Goal: Information Seeking & Learning: Learn about a topic

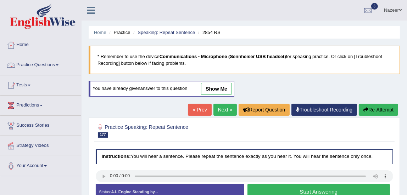
click at [26, 45] on link "Home" at bounding box center [40, 44] width 81 height 18
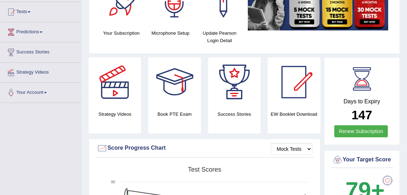
scroll to position [41, 0]
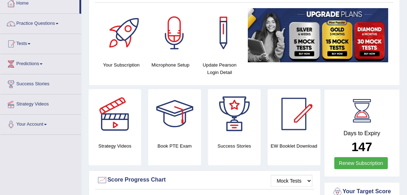
click at [46, 28] on link "Practice Questions" at bounding box center [40, 23] width 81 height 18
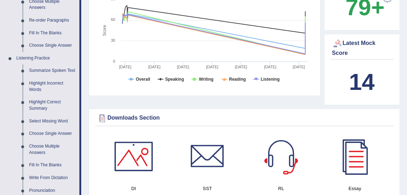
scroll to position [261, 0]
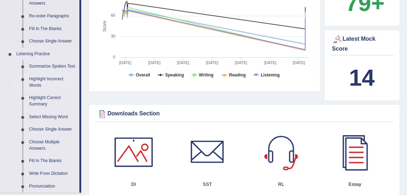
click at [38, 87] on link "Highlight Incorrect Words" at bounding box center [52, 82] width 53 height 19
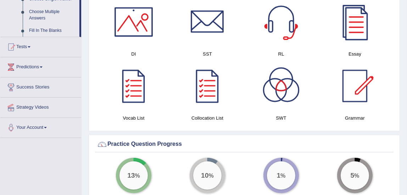
scroll to position [466, 0]
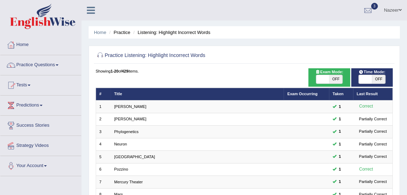
click at [322, 78] on span at bounding box center [322, 79] width 13 height 9
checkbox input "true"
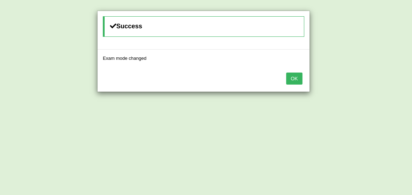
click at [297, 79] on button "OK" at bounding box center [294, 79] width 16 height 12
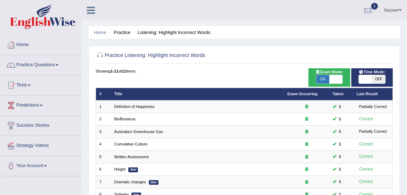
click at [367, 81] on span at bounding box center [364, 79] width 13 height 9
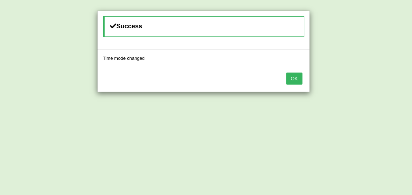
click at [294, 76] on button "OK" at bounding box center [294, 79] width 16 height 12
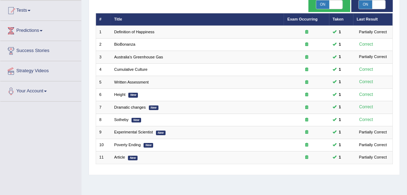
scroll to position [63, 0]
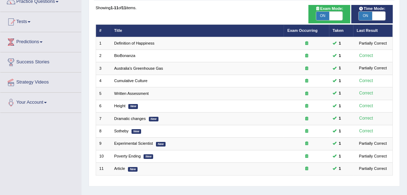
click at [365, 15] on span "ON" at bounding box center [364, 16] width 13 height 9
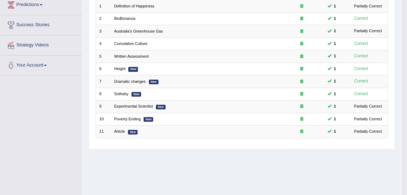
scroll to position [114, 0]
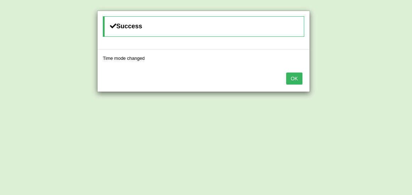
click at [291, 81] on button "OK" at bounding box center [294, 79] width 16 height 12
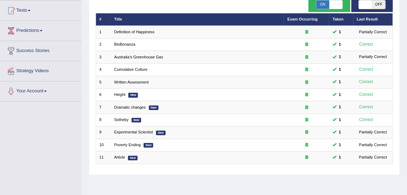
scroll to position [73, 0]
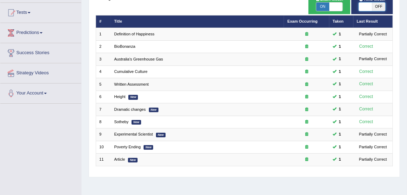
checkbox input "true"
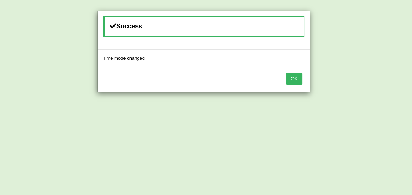
click at [299, 82] on button "OK" at bounding box center [294, 79] width 16 height 12
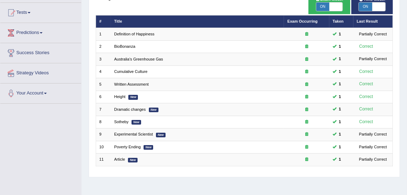
click at [323, 9] on span "ON" at bounding box center [322, 6] width 13 height 9
checkbox input "false"
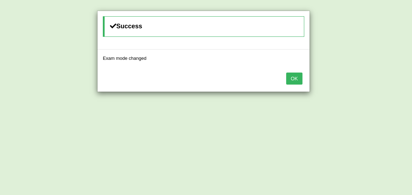
click at [292, 84] on button "OK" at bounding box center [294, 79] width 16 height 12
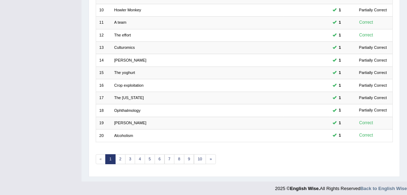
scroll to position [213, 0]
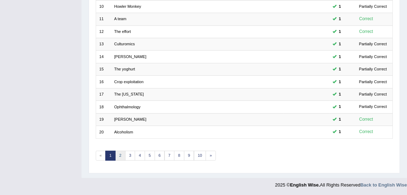
click at [120, 154] on link "2" at bounding box center [120, 156] width 10 height 10
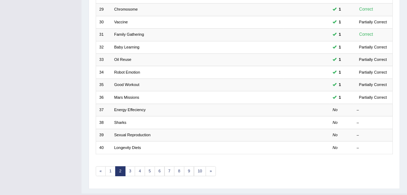
scroll to position [213, 0]
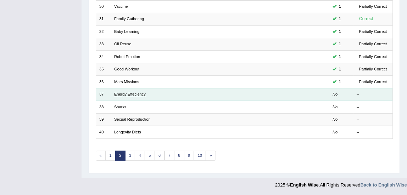
click at [124, 93] on link "Energy Effeciency" at bounding box center [130, 94] width 32 height 4
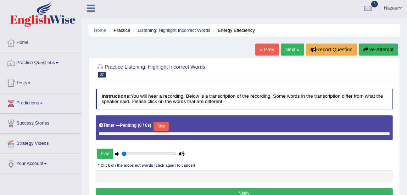
type input "0.65"
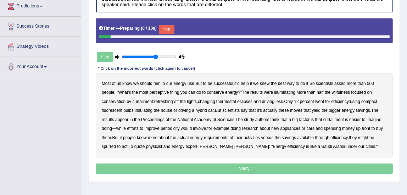
scroll to position [100, 0]
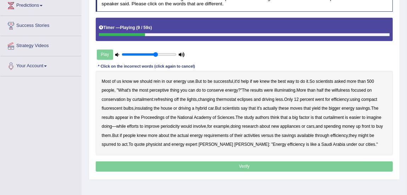
click at [159, 89] on b "perceptive" at bounding box center [158, 90] width 19 height 5
click at [342, 89] on b "wilfulness" at bounding box center [341, 90] width 18 height 5
click at [166, 98] on b "refreshing" at bounding box center [163, 99] width 19 height 5
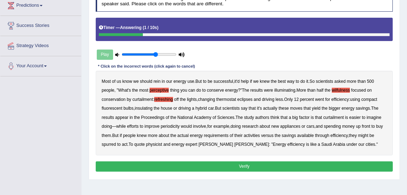
click at [248, 164] on button "Verify" at bounding box center [244, 167] width 297 height 10
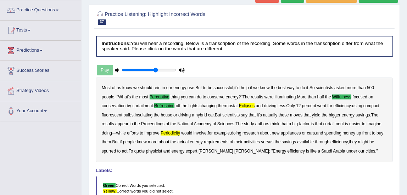
scroll to position [12, 0]
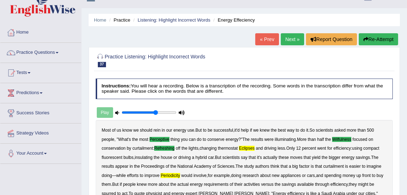
click at [287, 43] on link "Next »" at bounding box center [292, 39] width 23 height 12
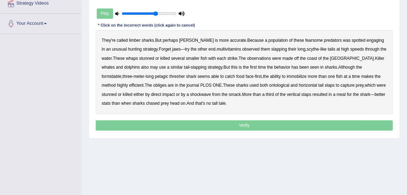
scroll to position [143, 0]
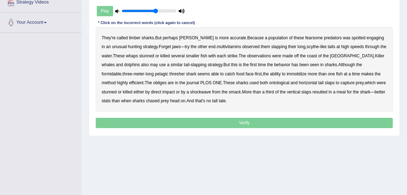
click at [134, 37] on b "limber" at bounding box center [134, 37] width 11 height 5
click at [220, 47] on b "multivitamins" at bounding box center [228, 46] width 24 height 5
click at [153, 83] on b "obliges" at bounding box center [159, 82] width 13 height 5
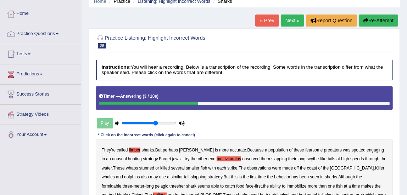
scroll to position [15, 0]
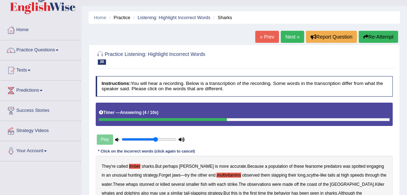
click at [380, 38] on button "Re-Attempt" at bounding box center [377, 37] width 39 height 12
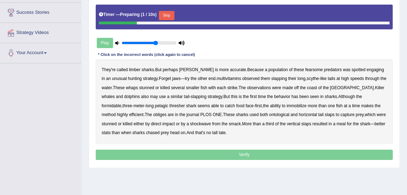
scroll to position [119, 0]
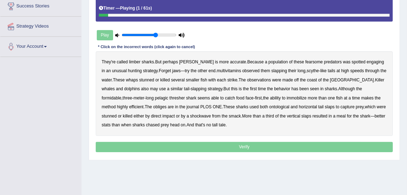
click at [131, 62] on b "limber" at bounding box center [134, 62] width 11 height 5
click at [223, 70] on b "multivitamins" at bounding box center [228, 70] width 24 height 5
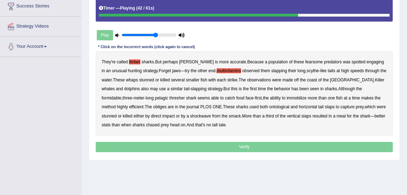
click at [153, 107] on b "obliges" at bounding box center [159, 106] width 13 height 5
click at [269, 106] on b "ontological" at bounding box center [279, 106] width 20 height 5
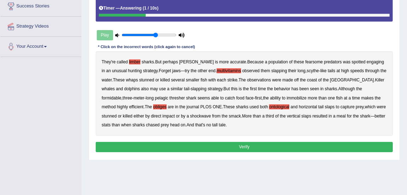
click at [162, 148] on button "Verify" at bounding box center [244, 147] width 297 height 10
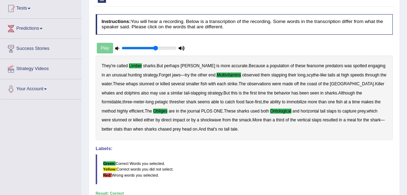
scroll to position [47, 0]
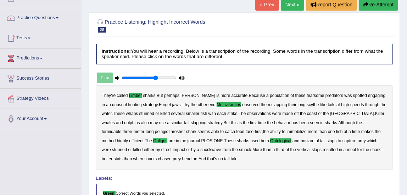
click at [294, 8] on link "Next »" at bounding box center [292, 5] width 23 height 12
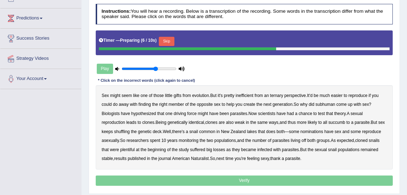
scroll to position [88, 0]
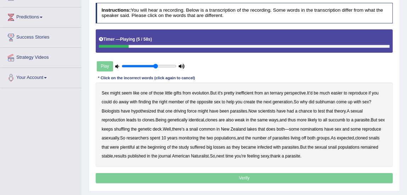
click at [279, 92] on b "ternary" at bounding box center [276, 93] width 13 height 5
click at [329, 102] on b "subhuman" at bounding box center [325, 102] width 20 height 5
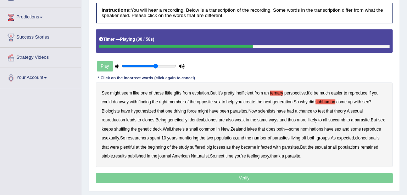
click at [341, 119] on b "succumb" at bounding box center [336, 120] width 17 height 5
click at [336, 118] on b "succumb" at bounding box center [336, 120] width 17 height 5
click at [323, 128] on b "nominations" at bounding box center [311, 129] width 23 height 5
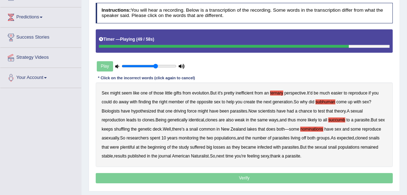
click at [205, 148] on b "suffered" at bounding box center [197, 147] width 15 height 5
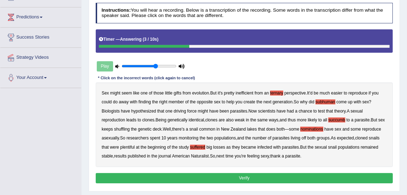
click at [205, 146] on b "suffered" at bounding box center [197, 147] width 15 height 5
click at [211, 179] on button "Verify" at bounding box center [244, 178] width 297 height 10
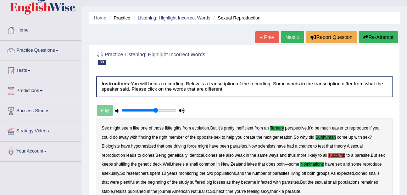
scroll to position [14, 0]
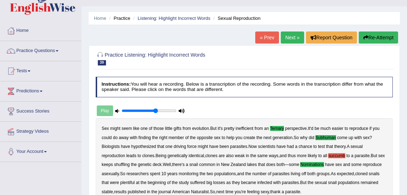
click at [289, 35] on link "Next »" at bounding box center [292, 38] width 23 height 12
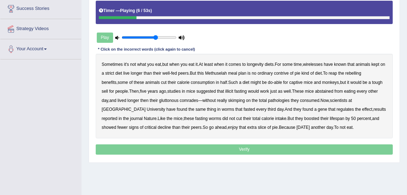
click at [319, 64] on b "wirelesses" at bounding box center [313, 64] width 20 height 5
click at [289, 73] on b "contrive" at bounding box center [281, 73] width 15 height 5
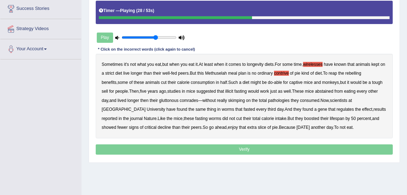
click at [225, 90] on b "illicit" at bounding box center [229, 91] width 8 height 5
click at [268, 98] on b "pathologies" at bounding box center [279, 100] width 22 height 5
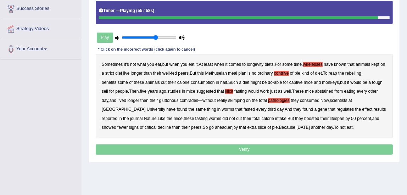
click at [157, 125] on b "critical" at bounding box center [151, 127] width 12 height 5
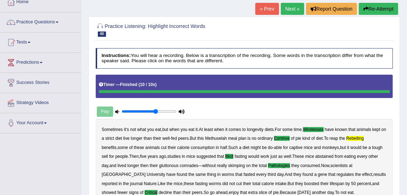
scroll to position [15, 0]
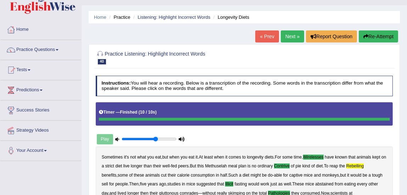
click at [284, 34] on link "Next »" at bounding box center [292, 36] width 23 height 12
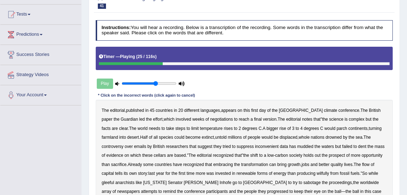
scroll to position [50, 0]
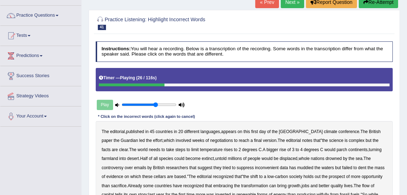
click at [386, 5] on button "Re-Attempt" at bounding box center [377, 2] width 39 height 12
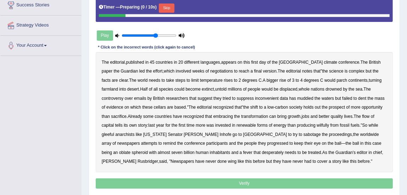
click at [170, 7] on button "Skip" at bounding box center [166, 8] width 15 height 9
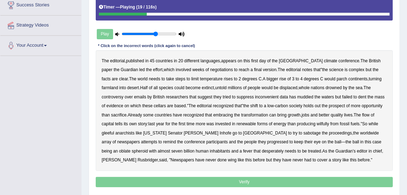
click at [329, 70] on b "science" at bounding box center [336, 69] width 14 height 5
click at [154, 107] on b "cellars" at bounding box center [160, 105] width 12 height 5
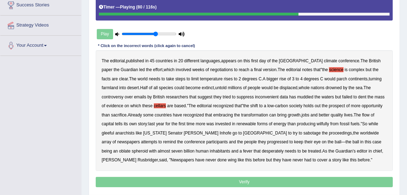
click at [316, 122] on b "wilfully" at bounding box center [322, 123] width 12 height 5
click at [267, 140] on b "progressed" at bounding box center [277, 142] width 21 height 5
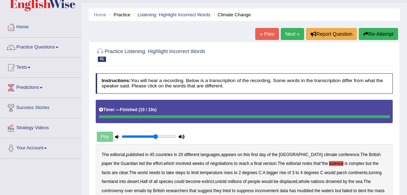
scroll to position [13, 0]
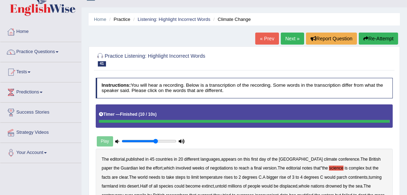
click at [291, 38] on link "Next »" at bounding box center [292, 39] width 23 height 12
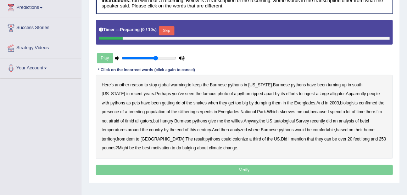
scroll to position [99, 0]
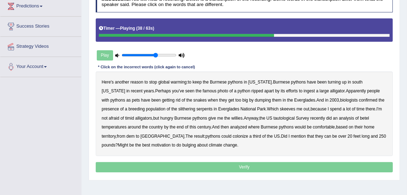
click at [273, 119] on b "tautological" at bounding box center [283, 118] width 21 height 5
click at [359, 117] on b "betel" at bounding box center [363, 118] width 9 height 5
click at [135, 134] on b "dem" at bounding box center [130, 136] width 8 height 5
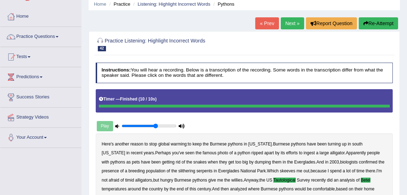
scroll to position [18, 0]
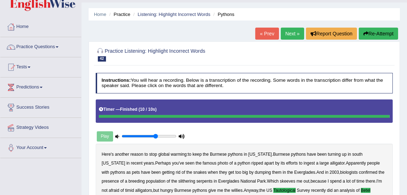
click at [287, 32] on link "Next »" at bounding box center [292, 34] width 23 height 12
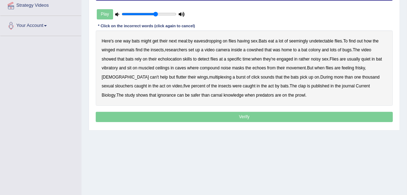
click at [113, 71] on div "Here's one way bats might get their next meal : by eavesdropping on flies havin…" at bounding box center [244, 67] width 297 height 75
click at [112, 66] on b "vibratory" at bounding box center [110, 68] width 16 height 5
click at [210, 67] on b "compound" at bounding box center [210, 68] width 20 height 5
click at [209, 75] on b "multiplexing" at bounding box center [220, 77] width 22 height 5
click at [133, 84] on b "slouchers" at bounding box center [124, 86] width 18 height 5
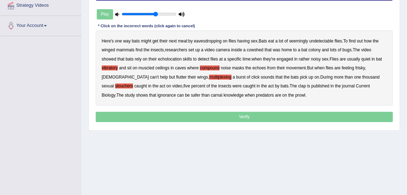
click at [298, 85] on b "clap" at bounding box center [302, 86] width 8 height 5
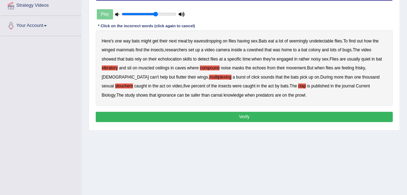
click at [201, 120] on button "Verify" at bounding box center [244, 117] width 297 height 10
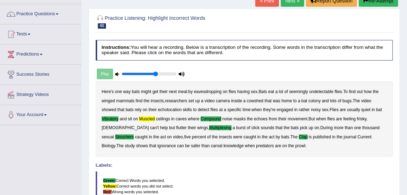
scroll to position [49, 0]
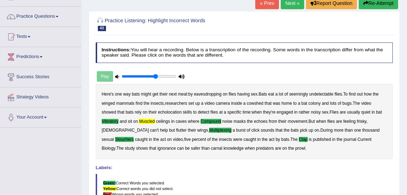
click at [297, 9] on link "Next »" at bounding box center [292, 3] width 23 height 12
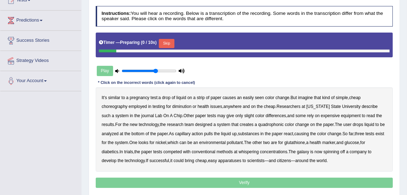
scroll to position [101, 0]
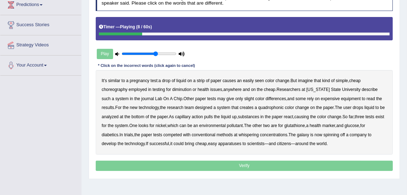
click at [116, 88] on b "choreography" at bounding box center [115, 89] width 26 height 5
click at [177, 90] on b "diminution" at bounding box center [181, 89] width 19 height 5
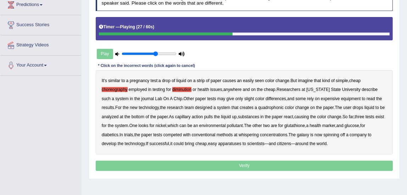
click at [273, 107] on b "quadrophonic" at bounding box center [271, 107] width 26 height 5
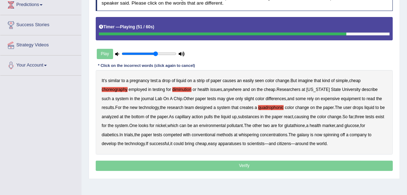
click at [257, 134] on b "whispering" at bounding box center [248, 134] width 20 height 5
click at [307, 133] on b "galaxy" at bounding box center [303, 134] width 12 height 5
click at [233, 143] on b "apparatuses" at bounding box center [229, 143] width 23 height 5
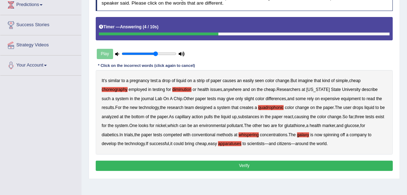
click at [229, 164] on button "Verify" at bounding box center [244, 166] width 297 height 10
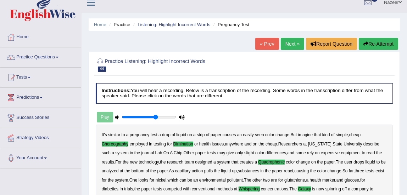
scroll to position [0, 0]
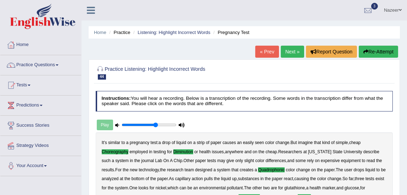
click at [287, 52] on link "Next »" at bounding box center [292, 52] width 23 height 12
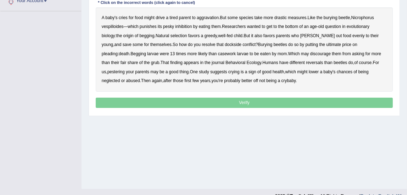
scroll to position [165, 0]
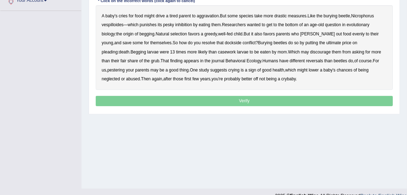
click at [182, 26] on b "inhibition" at bounding box center [183, 24] width 17 height 5
click at [225, 42] on b "dockside" at bounding box center [233, 42] width 17 height 5
click at [218, 52] on b "casework" at bounding box center [227, 52] width 18 height 5
click at [306, 60] on b "reversals" at bounding box center [314, 60] width 17 height 5
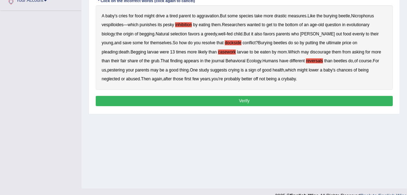
click at [253, 100] on button "Verify" at bounding box center [244, 101] width 297 height 10
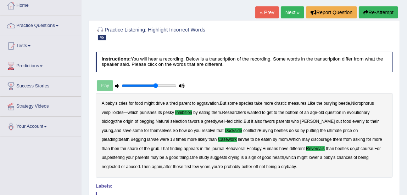
scroll to position [39, 0]
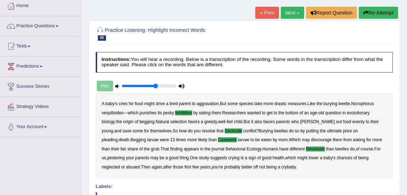
click at [289, 13] on link "Next »" at bounding box center [292, 13] width 23 height 12
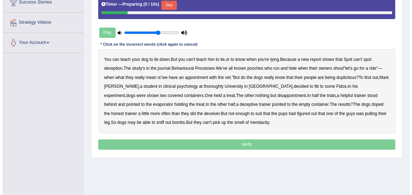
scroll to position [132, 0]
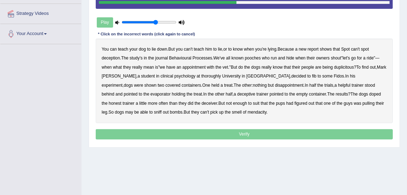
click at [202, 74] on b "thoroughly" at bounding box center [211, 76] width 20 height 5
click at [150, 94] on b "evaporator" at bounding box center [160, 94] width 20 height 5
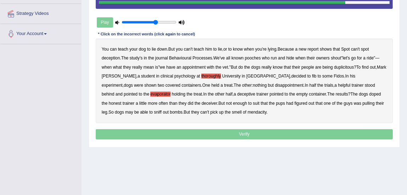
click at [369, 94] on b "doped" at bounding box center [375, 94] width 12 height 5
click at [253, 103] on b "suit" at bounding box center [256, 103] width 7 height 5
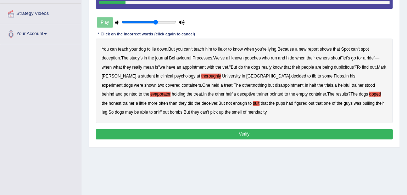
click at [183, 136] on button "Verify" at bounding box center [244, 134] width 297 height 10
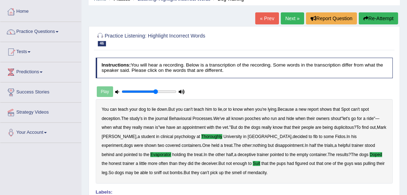
scroll to position [29, 0]
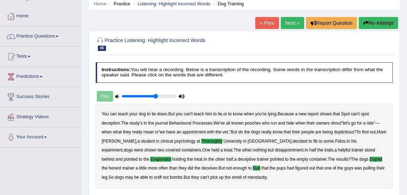
click at [287, 27] on link "Next »" at bounding box center [292, 23] width 23 height 12
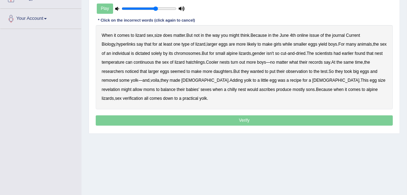
scroll to position [149, 0]
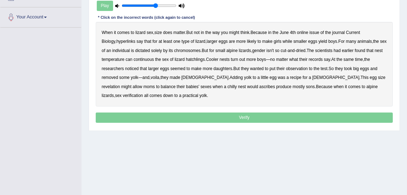
click at [116, 40] on b "hyperlinks" at bounding box center [125, 41] width 19 height 5
click at [142, 60] on b "continuous" at bounding box center [144, 59] width 21 height 5
click at [259, 85] on b "ascribes" at bounding box center [267, 86] width 16 height 5
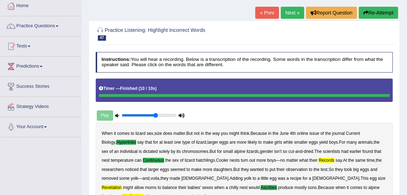
scroll to position [24, 0]
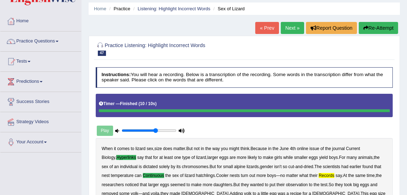
click at [291, 28] on link "Next »" at bounding box center [292, 28] width 23 height 12
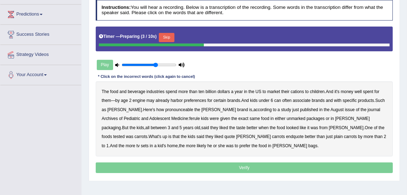
scroll to position [92, 0]
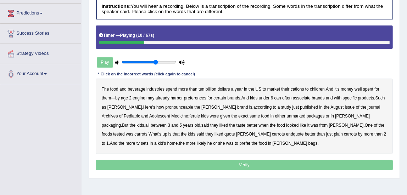
click at [298, 89] on b "cations" at bounding box center [296, 89] width 13 height 5
click at [141, 98] on b "engine" at bounding box center [138, 98] width 13 height 5
click at [181, 106] on b "pronounceable" at bounding box center [179, 107] width 28 height 5
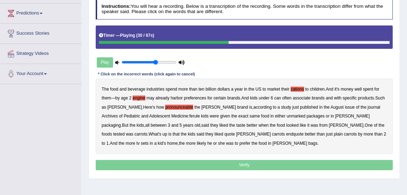
click at [189, 115] on b "ferule" at bounding box center [194, 116] width 11 height 5
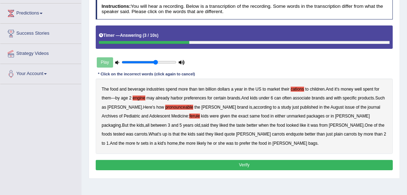
click at [189, 166] on button "Verify" at bounding box center [244, 165] width 297 height 10
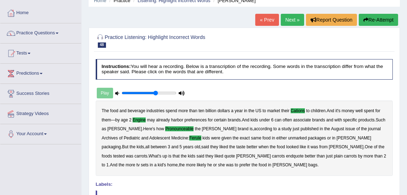
scroll to position [0, 0]
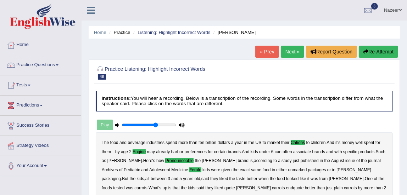
click at [285, 52] on link "Next »" at bounding box center [292, 52] width 23 height 12
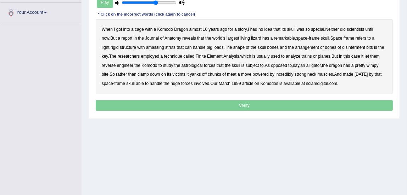
scroll to position [155, 0]
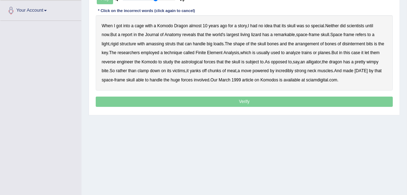
click at [148, 44] on b "amassing" at bounding box center [155, 43] width 18 height 5
click at [348, 42] on b "disinterment" at bounding box center [353, 43] width 23 height 5
click at [366, 42] on b "bits" at bounding box center [369, 43] width 7 height 5
click at [192, 60] on b "astrological" at bounding box center [191, 62] width 21 height 5
click at [352, 72] on b "made" at bounding box center [347, 70] width 11 height 5
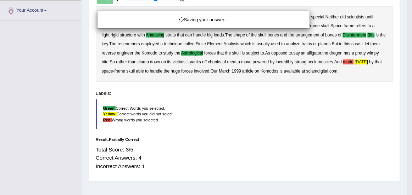
click at [264, 106] on div "Saving your answer..." at bounding box center [206, 97] width 412 height 195
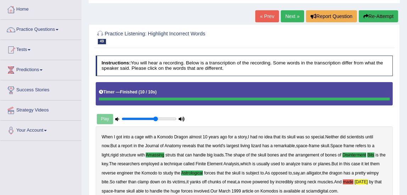
scroll to position [29, 0]
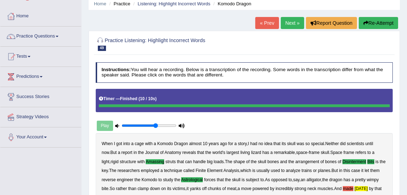
click at [293, 25] on link "Next »" at bounding box center [292, 23] width 23 height 12
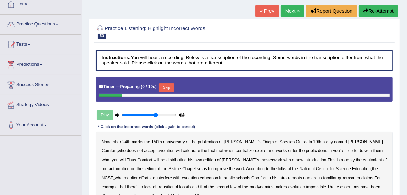
click at [204, 40] on div at bounding box center [244, 31] width 297 height 18
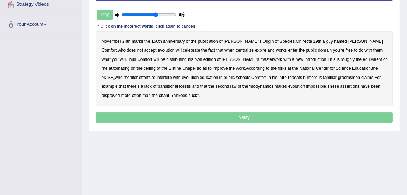
scroll to position [145, 0]
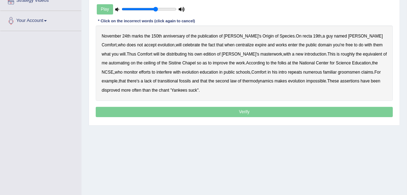
click at [302, 35] on b "recta" at bounding box center [306, 36] width 9 height 5
click at [236, 46] on b "centralize" at bounding box center [245, 45] width 18 height 5
click at [130, 61] on b "automating" at bounding box center [119, 63] width 21 height 5
click at [143, 63] on b "ceiling" at bounding box center [149, 63] width 12 height 5
click at [338, 70] on b "groomsmen" at bounding box center [349, 72] width 22 height 5
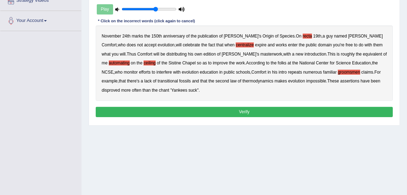
click at [150, 110] on button "Verify" at bounding box center [244, 112] width 297 height 10
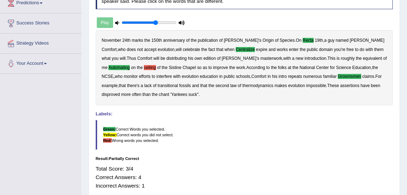
scroll to position [31, 0]
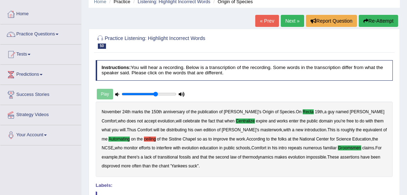
click at [287, 18] on link "Next »" at bounding box center [292, 21] width 23 height 12
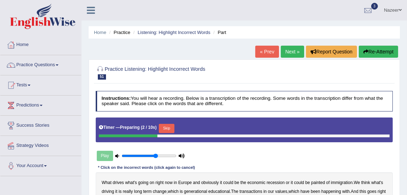
click at [39, 70] on link "Practice Questions" at bounding box center [40, 64] width 81 height 18
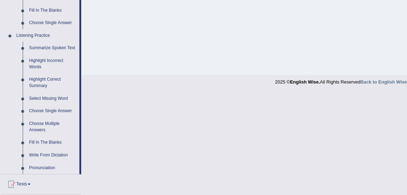
scroll to position [293, 0]
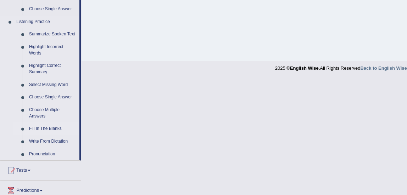
click at [52, 130] on link "Fill In The Blanks" at bounding box center [52, 129] width 53 height 13
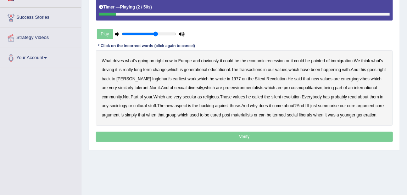
scroll to position [177, 0]
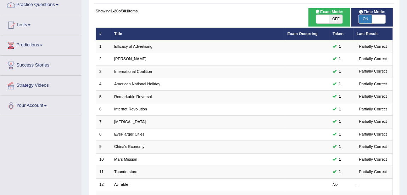
scroll to position [67, 0]
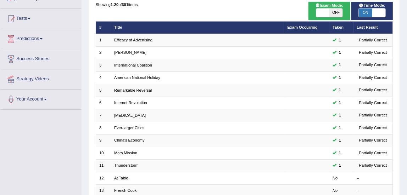
click at [363, 15] on span "ON" at bounding box center [364, 13] width 13 height 9
checkbox input "false"
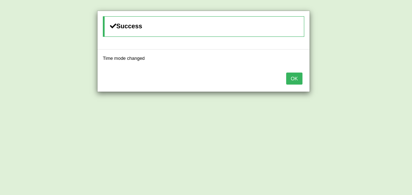
click at [297, 83] on button "OK" at bounding box center [294, 79] width 16 height 12
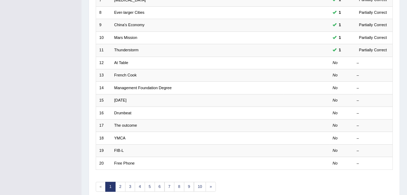
scroll to position [186, 0]
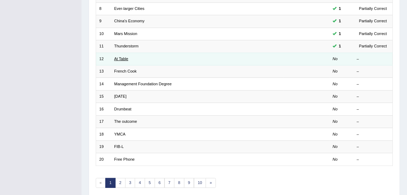
click at [121, 59] on link "At Table" at bounding box center [121, 59] width 14 height 4
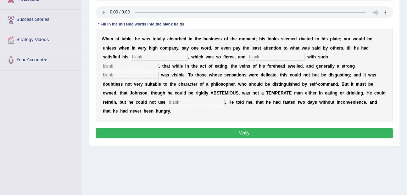
scroll to position [107, 0]
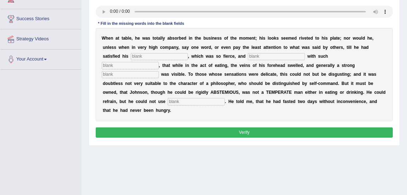
click at [153, 57] on input "text" at bounding box center [159, 56] width 57 height 7
click at [159, 55] on input "text" at bounding box center [159, 56] width 57 height 7
type input "appetitat"
type input "indulge"
type input "presperation"
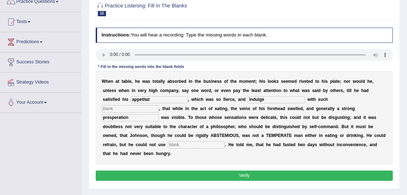
scroll to position [39, 0]
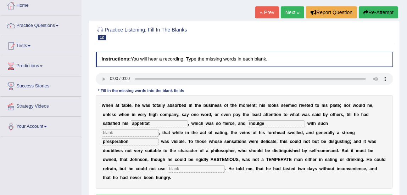
click at [378, 18] on button "Re-Attempt" at bounding box center [377, 12] width 39 height 12
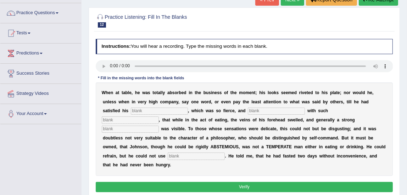
scroll to position [74, 0]
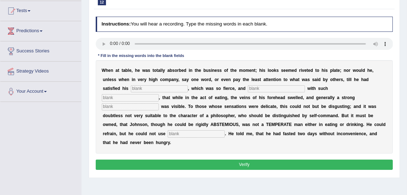
click at [156, 92] on input "text" at bounding box center [159, 88] width 57 height 7
type input "apeetitat"
type input "incudl"
type input "int3ensese"
type input "presperation"
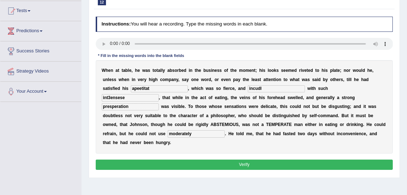
type input "moderately"
click at [156, 89] on input "apeetitat" at bounding box center [159, 88] width 57 height 7
type input "appetite"
type input "indulge"
type input "intense"
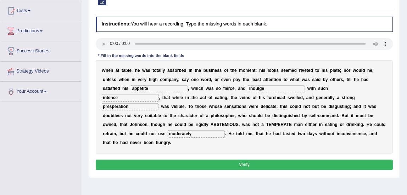
click at [137, 108] on input "presperation" at bounding box center [130, 106] width 57 height 7
click at [171, 169] on button "Verify" at bounding box center [244, 165] width 297 height 10
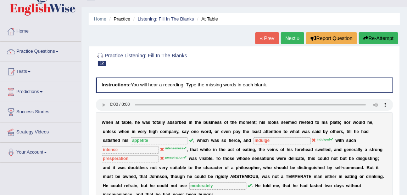
scroll to position [0, 0]
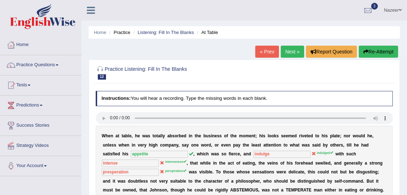
click at [292, 49] on link "Next »" at bounding box center [292, 52] width 23 height 12
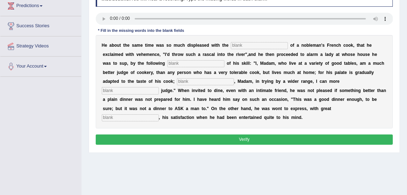
click at [247, 42] on input "text" at bounding box center [259, 45] width 57 height 7
click at [241, 44] on input "text" at bounding box center [259, 45] width 57 height 7
type input "p"
type input "performances"
type input "MANIFESTO"
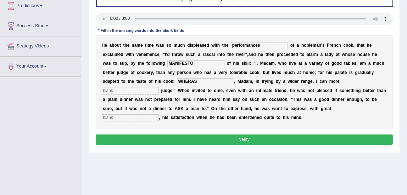
type input "WHERAS"
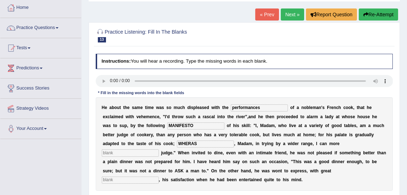
scroll to position [35, 0]
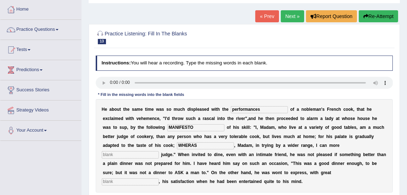
click at [379, 16] on button "Re-Attempt" at bounding box center [377, 16] width 39 height 12
click at [244, 110] on input "text" at bounding box center [259, 109] width 57 height 7
type input "performances"
type input "manifesto"
type input "where as"
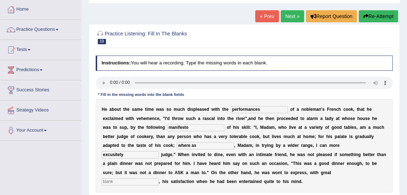
type input "excusitely"
type input "g"
type input "gleed"
click at [140, 154] on input "excusitely" at bounding box center [130, 154] width 57 height 7
type input "excusitely"
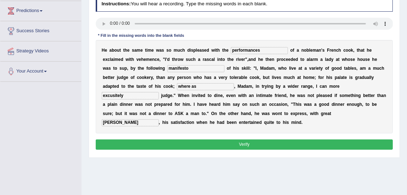
scroll to position [95, 0]
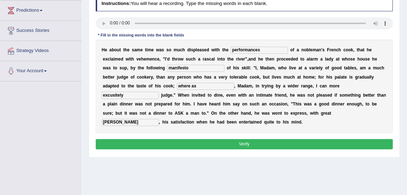
click at [229, 152] on div "Instructions: You will hear a recording. Type the missing words in each blank. …" at bounding box center [244, 73] width 300 height 161
click at [241, 149] on button "Verify" at bounding box center [244, 144] width 297 height 10
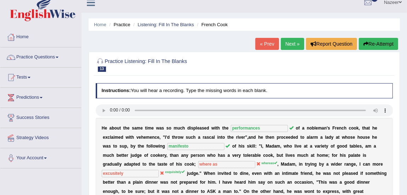
scroll to position [0, 0]
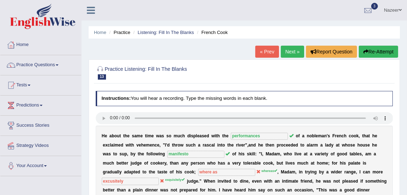
click at [292, 50] on link "Next »" at bounding box center [292, 52] width 23 height 12
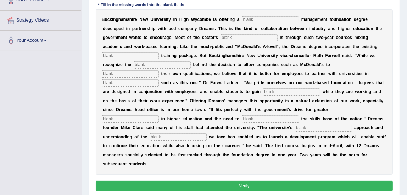
scroll to position [109, 0]
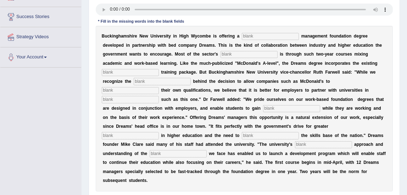
click at [249, 38] on input "text" at bounding box center [270, 36] width 57 height 7
click at [264, 35] on input "text" at bounding box center [270, 36] width 57 height 7
type input "retail"
type input "x"
type input "epansion"
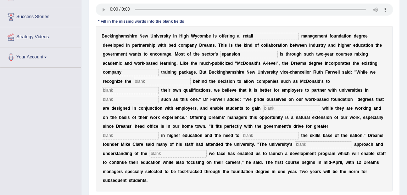
type input "company"
type input "imputiece"
type input "awrd"
type input "part"
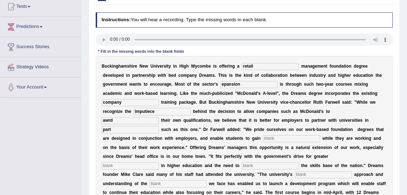
scroll to position [79, 0]
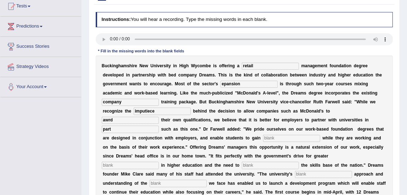
type input "part"
click at [121, 119] on input "awrd" at bounding box center [130, 120] width 57 height 7
type input "award"
type input "initaitive"
type input "qualifications"
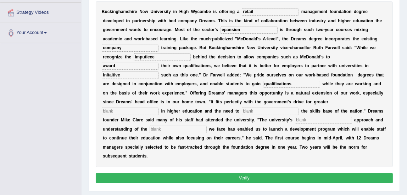
scroll to position [136, 0]
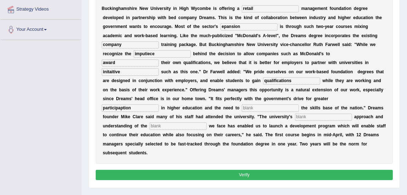
type input "participaption"
type input "enhance"
type input "prag"
type input "challenges"
click at [308, 117] on input "prag" at bounding box center [323, 117] width 57 height 7
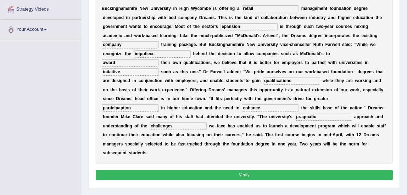
type input "pragmatic"
click at [162, 54] on input "imputiece" at bounding box center [162, 53] width 57 height 7
click at [124, 70] on input "initaitive" at bounding box center [130, 71] width 57 height 7
type input "initative"
click at [120, 109] on input "participaption" at bounding box center [130, 107] width 57 height 7
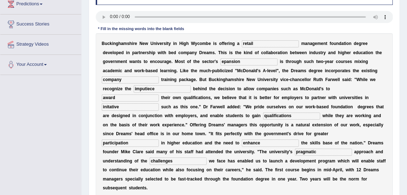
scroll to position [100, 0]
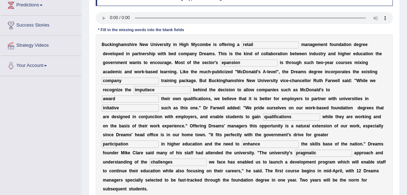
type input "participation"
click at [225, 62] on input "epansion" at bounding box center [248, 63] width 57 height 7
type input "expansion"
click at [164, 89] on input "imputiece" at bounding box center [162, 89] width 57 height 7
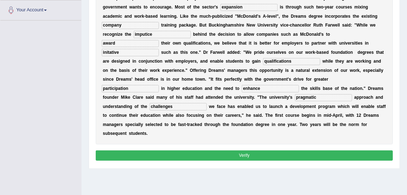
scroll to position [162, 0]
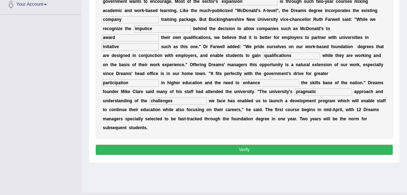
type input "imputice"
click at [257, 153] on button "Verify" at bounding box center [244, 150] width 297 height 10
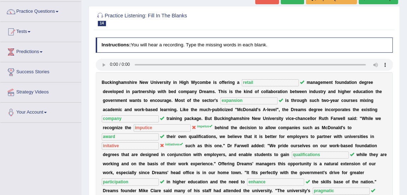
scroll to position [43, 0]
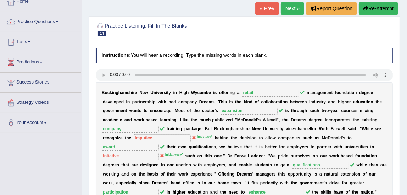
click at [294, 12] on link "Next »" at bounding box center [292, 8] width 23 height 12
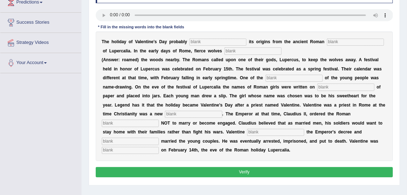
click at [198, 42] on input "text" at bounding box center [217, 42] width 57 height 7
type input "p"
type input "derive"
type input "feaast"
type input "romed"
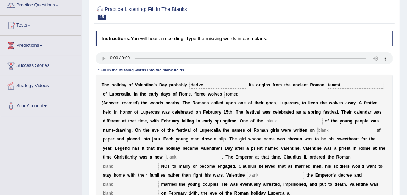
scroll to position [42, 0]
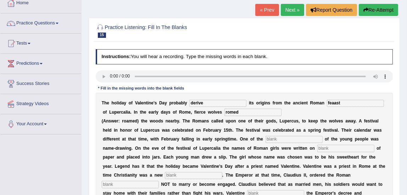
click at [375, 13] on button "Re-Attempt" at bounding box center [377, 10] width 39 height 12
click at [219, 102] on input "text" at bounding box center [217, 103] width 57 height 7
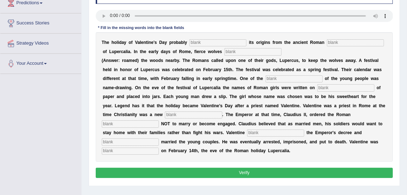
scroll to position [118, 0]
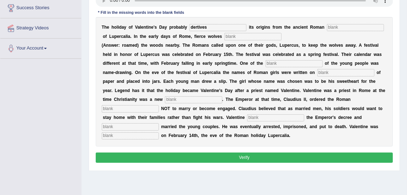
type input "dertives"
type input "feast"
type input "roamed"
type input "customs"
type input "slips"
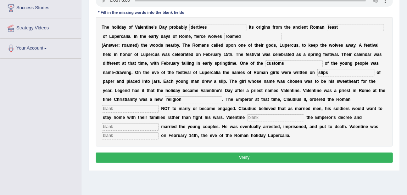
type input "religion"
type input "solders"
type input "dify"
type input "sececre"
type input "beheaded"
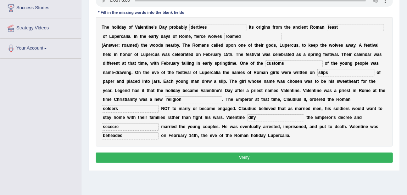
click at [144, 125] on input "sececre" at bounding box center [130, 126] width 57 height 7
type input "secretly"
click at [213, 28] on input "dertives" at bounding box center [217, 27] width 57 height 7
type input "derives"
click at [264, 120] on input "dify" at bounding box center [275, 117] width 57 height 7
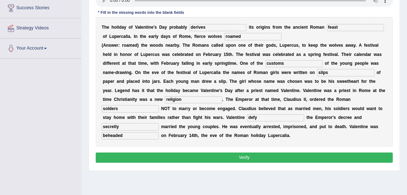
type input "defy"
click at [247, 160] on button "Verify" at bounding box center [244, 158] width 297 height 10
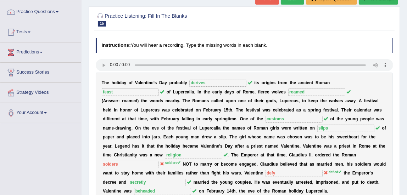
scroll to position [7, 0]
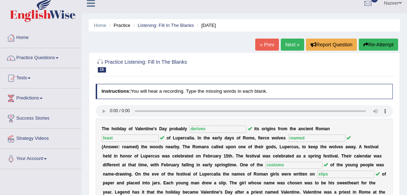
click at [294, 49] on link "Next »" at bounding box center [292, 45] width 23 height 12
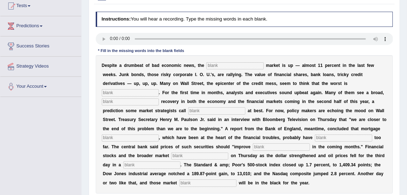
scroll to position [88, 0]
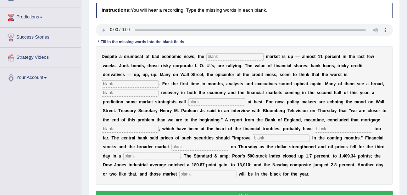
click at [234, 55] on input "text" at bounding box center [234, 56] width 57 height 7
click at [223, 56] on input "text" at bounding box center [234, 56] width 57 height 7
type input "stock"
type input "over"
type input "sustained"
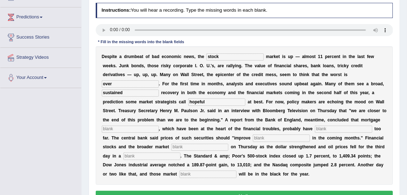
type input "hopeful"
type input "secuites"
type input "fallen"
type input "gradually"
type input "stocks"
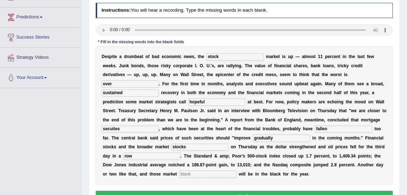
type input "row"
type input "benchmarks"
click at [131, 130] on input "secuites" at bounding box center [130, 129] width 57 height 7
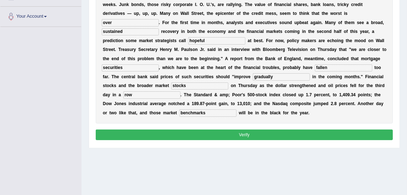
scroll to position [151, 0]
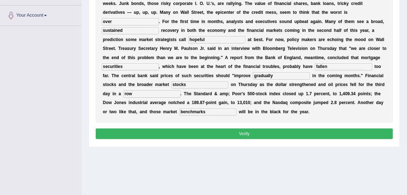
type input "securities"
click at [273, 138] on button "Verify" at bounding box center [244, 134] width 297 height 10
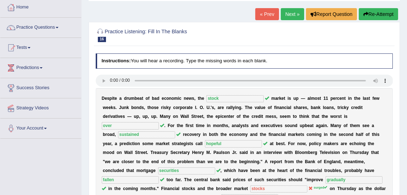
scroll to position [16, 0]
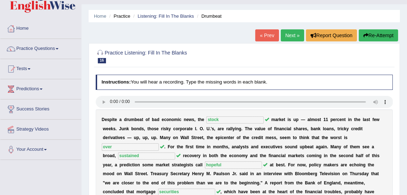
click at [286, 40] on link "Next »" at bounding box center [292, 35] width 23 height 12
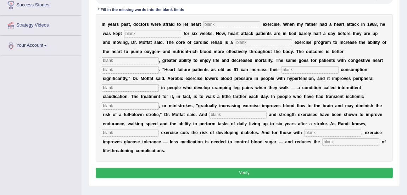
scroll to position [124, 0]
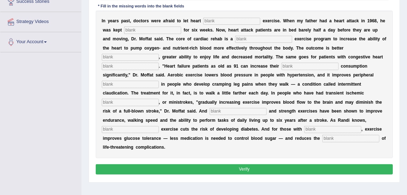
click at [221, 22] on input "text" at bounding box center [231, 21] width 57 height 7
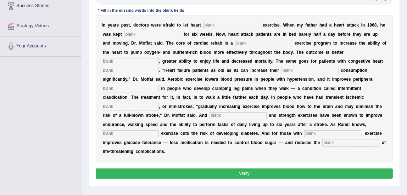
scroll to position [89, 0]
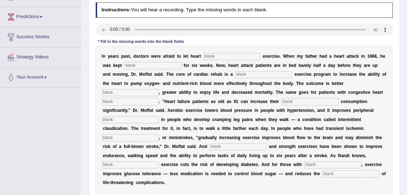
click at [210, 55] on input "text" at bounding box center [231, 56] width 57 height 7
type input "patient"
type input "sedantary"
type input "progressive"
type input "endurance"
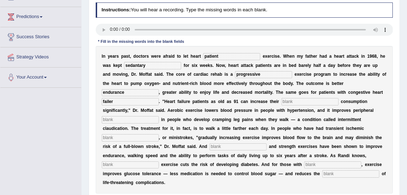
type input "failer"
type input "oxygen"
click at [141, 120] on input "circulation" at bounding box center [130, 119] width 57 height 7
type input "circulations"
click at [114, 136] on input "text" at bounding box center [130, 137] width 57 height 7
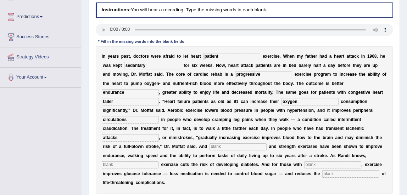
type input "attacks"
type input "erabic"
type input "moderate"
type input "diabeties"
type input "risk"
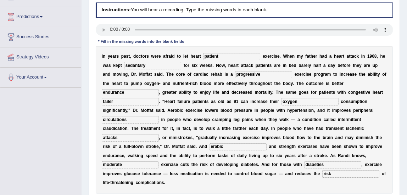
click at [326, 165] on input "diabeties" at bounding box center [332, 165] width 57 height 7
type input "diabetes"
click at [118, 101] on input "failer" at bounding box center [130, 101] width 57 height 7
type input "failure"
click at [153, 66] on input "sedantary" at bounding box center [152, 65] width 57 height 7
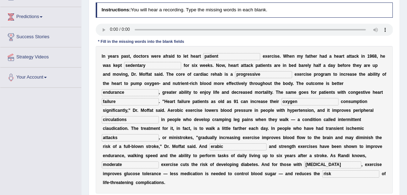
type input "sedentary"
click at [232, 146] on input "erabic" at bounding box center [237, 146] width 57 height 7
type input "e"
type input "a"
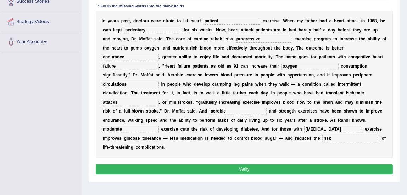
scroll to position [124, 0]
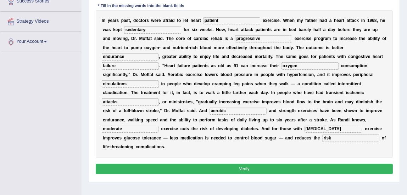
type input "aerobic"
click at [240, 165] on button "Verify" at bounding box center [244, 169] width 297 height 10
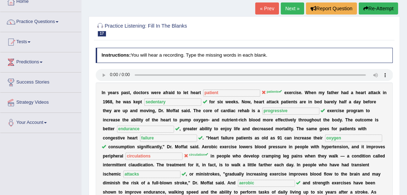
scroll to position [19, 0]
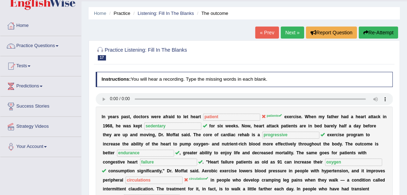
click at [296, 37] on link "Next »" at bounding box center [292, 33] width 23 height 12
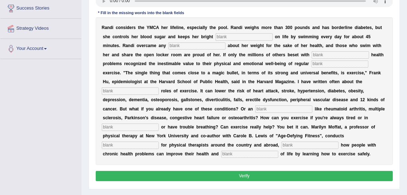
click at [249, 37] on input "text" at bounding box center [243, 36] width 57 height 7
click at [160, 175] on button "Verify" at bounding box center [244, 176] width 297 height 10
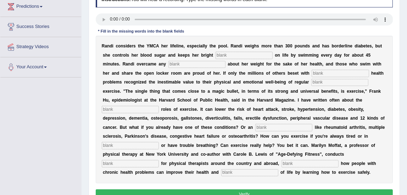
scroll to position [92, 0]
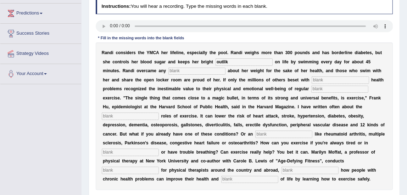
type input "outllk"
type input "self-consitience"
type input "chronic"
type input "physical"
type input "protective"
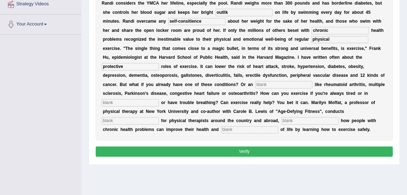
scroll to position [143, 0]
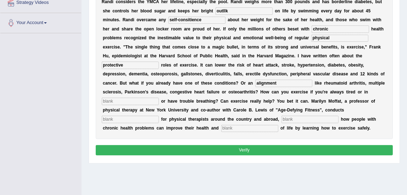
type input "alignment"
type input "pain"
type input "workshop"
type input "demonstrating"
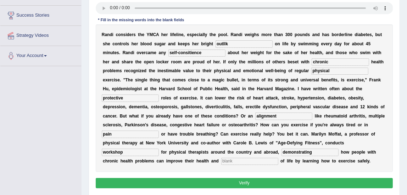
scroll to position [108, 0]
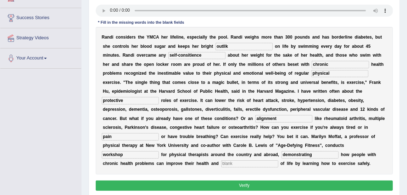
click at [246, 51] on div "R a n d i c o n s i d e r s t h e Y M C A h e r l i f e l i n e , e s p e c i a…" at bounding box center [244, 101] width 297 height 148
click at [236, 46] on input "outllk" at bounding box center [243, 46] width 57 height 7
type input "outlook"
click at [189, 57] on input "self-contitiousness" at bounding box center [196, 55] width 57 height 7
type input "self-contiousness"
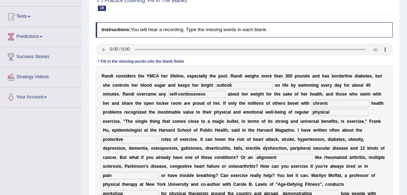
scroll to position [71, 0]
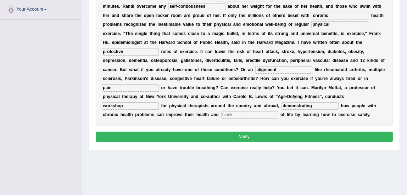
type input "self-contiousness"
click at [291, 138] on button "Verify" at bounding box center [244, 137] width 297 height 10
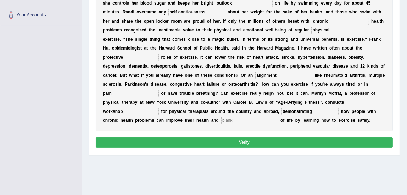
click at [255, 146] on button "Verify" at bounding box center [244, 142] width 297 height 10
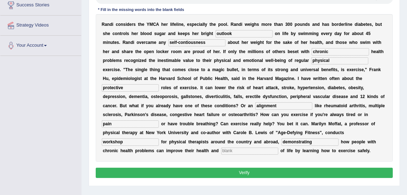
scroll to position [122, 0]
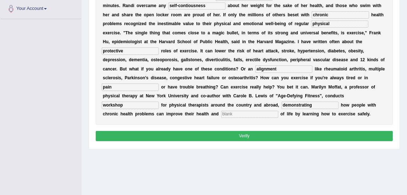
click at [236, 136] on button "Verify" at bounding box center [244, 136] width 297 height 10
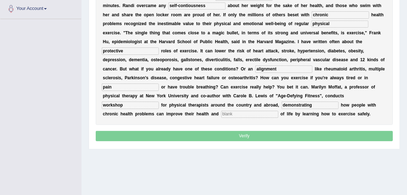
scroll to position [151, 0]
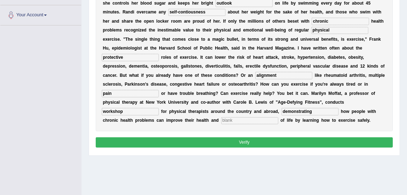
click at [230, 144] on button "Verify" at bounding box center [244, 142] width 297 height 10
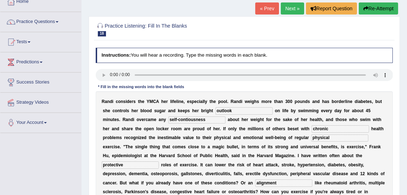
scroll to position [40, 0]
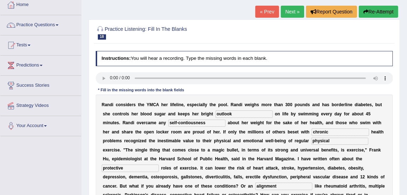
click at [284, 13] on link "Next »" at bounding box center [292, 12] width 23 height 12
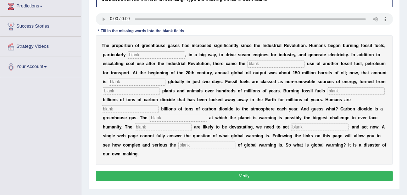
click at [134, 53] on input "text" at bounding box center [156, 54] width 57 height 7
type input "coal"
click at [260, 64] on input "wide" at bounding box center [275, 64] width 57 height 7
type input "wide-spread"
type input "extracted"
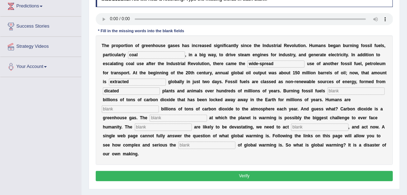
type input "dicated"
type input "releases"
type input "adding"
type input "rate"
type input "impact"
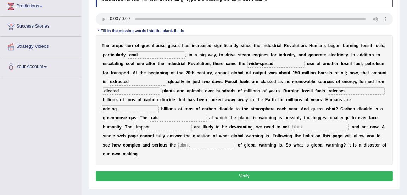
type input "a"
type input "sistiveqly"
type input "issue"
click at [126, 92] on input "dicated" at bounding box center [131, 90] width 57 height 7
type input "decayed"
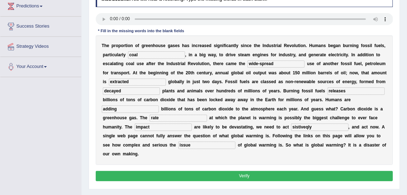
click at [324, 128] on input "sistiveqly" at bounding box center [319, 127] width 57 height 7
type input "s"
click at [299, 128] on input "dessively" at bounding box center [319, 127] width 57 height 7
type input "decisively"
click at [261, 172] on button "Verify" at bounding box center [244, 176] width 297 height 10
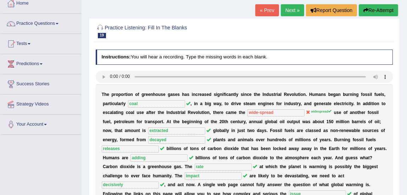
scroll to position [40, 0]
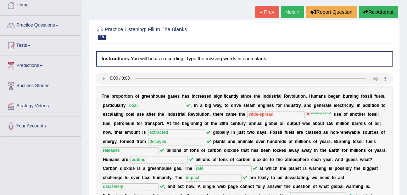
click at [291, 12] on link "Next »" at bounding box center [292, 12] width 23 height 12
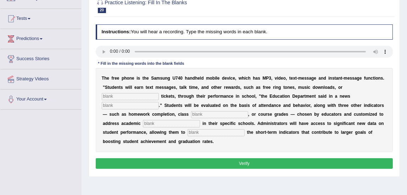
click at [124, 98] on input "text" at bounding box center [130, 96] width 57 height 7
type input "event"
type input "release"
type input "paticipation"
type input "prioritties"
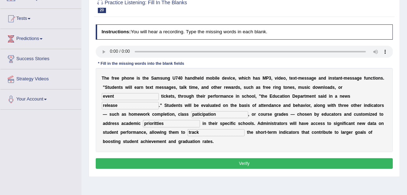
type input "track"
click at [170, 124] on input "prioritties" at bounding box center [171, 123] width 57 height 7
type input "priorities"
click at [252, 164] on button "Verify" at bounding box center [244, 163] width 297 height 10
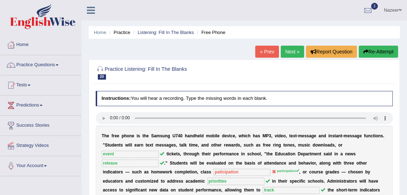
click at [265, 51] on link "« Prev" at bounding box center [266, 52] width 23 height 12
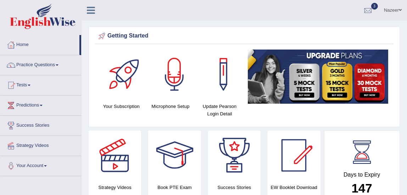
click at [50, 67] on link "Practice Questions" at bounding box center [40, 64] width 81 height 18
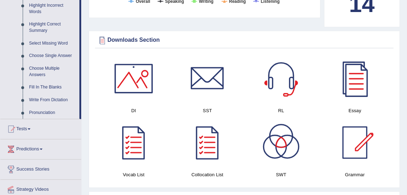
scroll to position [332, 0]
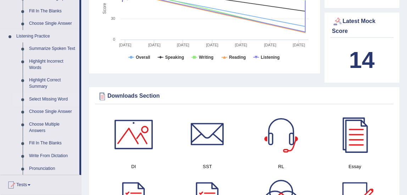
click at [56, 99] on link "Select Missing Word" at bounding box center [52, 99] width 53 height 13
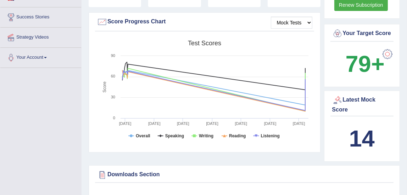
scroll to position [261, 0]
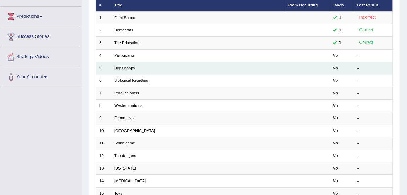
click at [126, 67] on link "Dogs happy" at bounding box center [124, 68] width 21 height 4
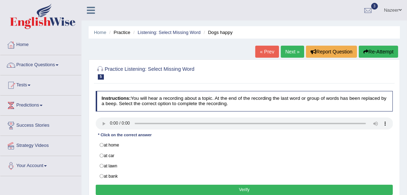
click at [270, 50] on link "« Prev" at bounding box center [266, 52] width 23 height 12
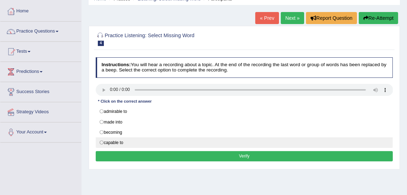
click at [101, 142] on label "capable to" at bounding box center [244, 142] width 297 height 11
radio input "true"
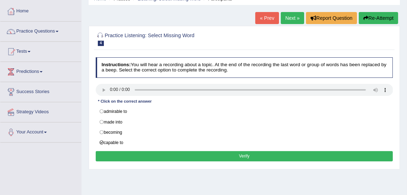
click at [142, 155] on button "Verify" at bounding box center [244, 156] width 297 height 10
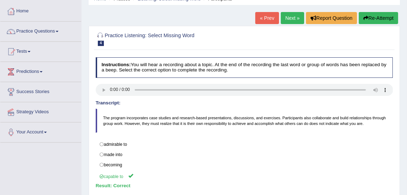
click at [291, 18] on link "Next »" at bounding box center [292, 18] width 23 height 12
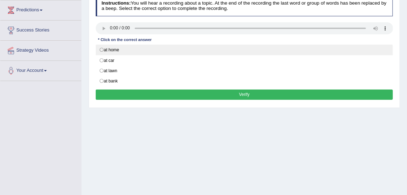
click at [103, 47] on label "at home" at bounding box center [244, 50] width 297 height 11
radio input "true"
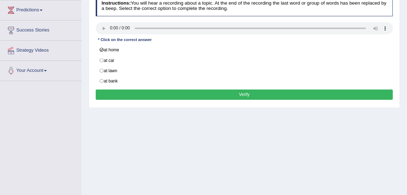
click at [138, 93] on button "Verify" at bounding box center [244, 95] width 297 height 10
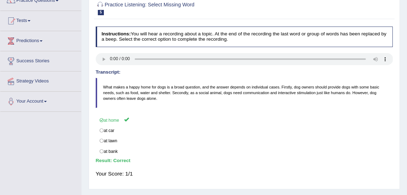
scroll to position [49, 0]
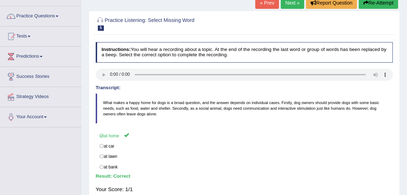
click at [292, 7] on link "Next »" at bounding box center [292, 3] width 23 height 12
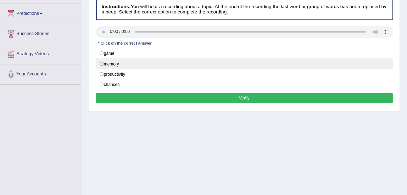
click at [102, 63] on label "memory" at bounding box center [244, 63] width 297 height 11
radio input "true"
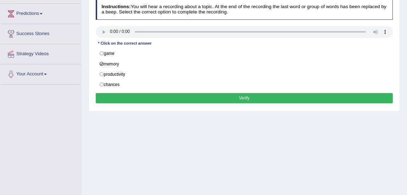
click at [124, 97] on button "Verify" at bounding box center [244, 98] width 297 height 10
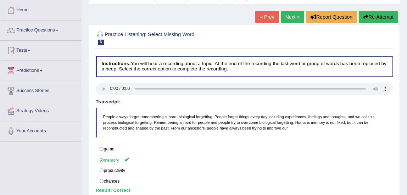
scroll to position [33, 0]
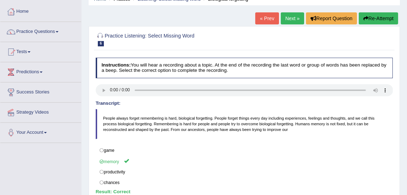
click at [287, 19] on link "Next »" at bounding box center [292, 18] width 23 height 12
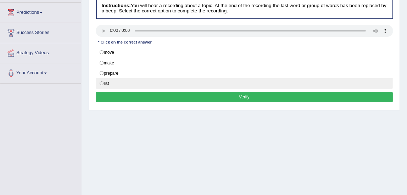
click at [102, 80] on label "list" at bounding box center [244, 83] width 297 height 11
radio input "true"
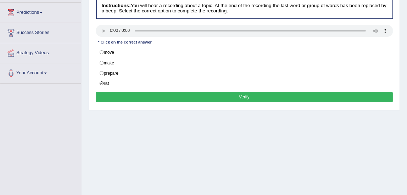
click at [119, 95] on button "Verify" at bounding box center [244, 97] width 297 height 10
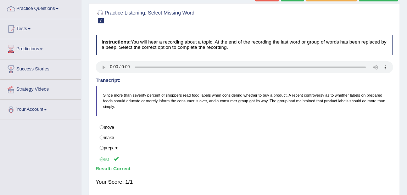
scroll to position [17, 0]
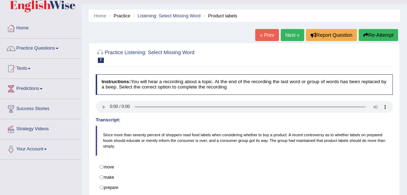
click at [291, 32] on link "Next »" at bounding box center [292, 35] width 23 height 12
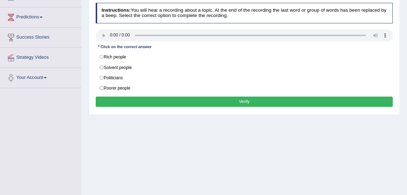
scroll to position [89, 0]
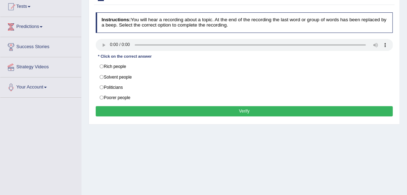
scroll to position [60, 0]
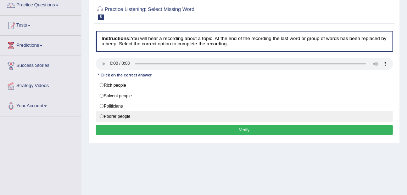
click at [104, 116] on label "Poorer people" at bounding box center [244, 116] width 297 height 11
radio input "true"
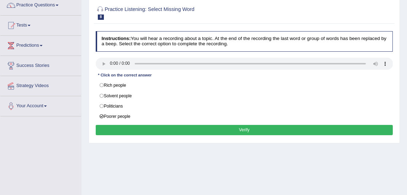
click at [136, 126] on button "Verify" at bounding box center [244, 130] width 297 height 10
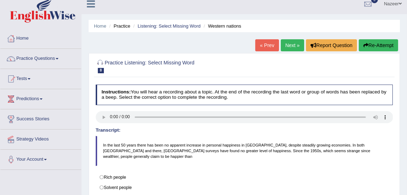
scroll to position [2, 0]
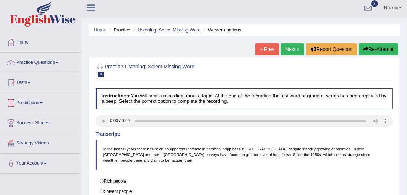
click at [281, 51] on link "Next »" at bounding box center [292, 49] width 23 height 12
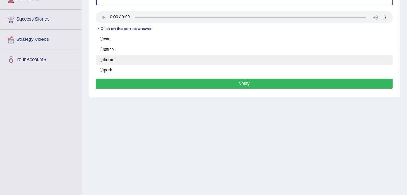
click at [102, 58] on label "home" at bounding box center [244, 60] width 297 height 11
radio input "true"
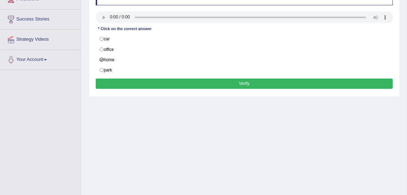
click at [127, 85] on button "Verify" at bounding box center [244, 84] width 297 height 10
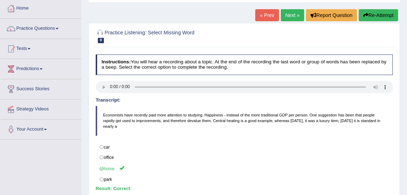
scroll to position [38, 0]
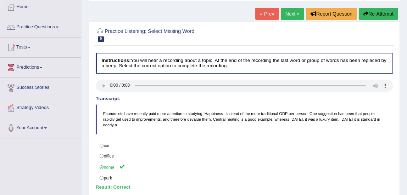
click at [291, 14] on link "Next »" at bounding box center [292, 14] width 23 height 12
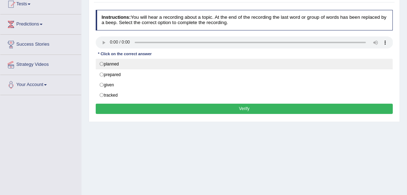
click at [102, 64] on label "planned" at bounding box center [244, 64] width 297 height 11
radio input "true"
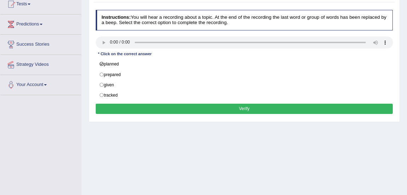
click at [144, 106] on button "Verify" at bounding box center [244, 109] width 297 height 10
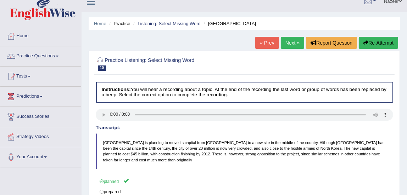
scroll to position [2, 0]
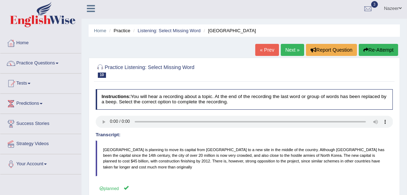
click at [45, 65] on link "Practice Questions" at bounding box center [40, 62] width 81 height 18
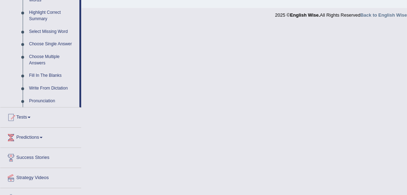
scroll to position [351, 0]
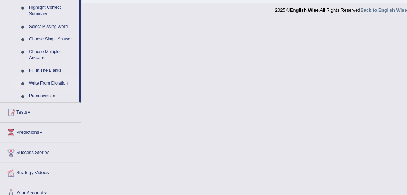
click at [52, 87] on link "Write From Dictation" at bounding box center [52, 83] width 53 height 13
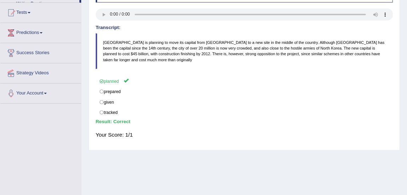
scroll to position [177, 0]
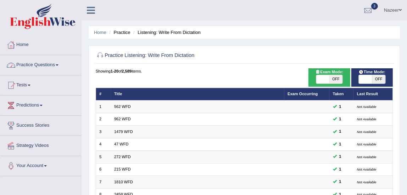
click at [27, 64] on link "Practice Questions" at bounding box center [40, 64] width 81 height 18
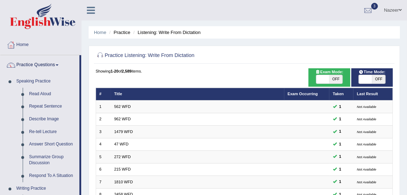
click at [121, 34] on li "Practice" at bounding box center [118, 32] width 23 height 7
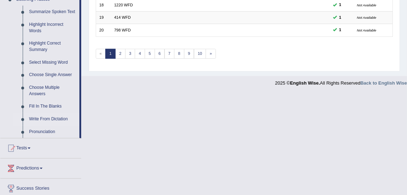
scroll to position [316, 0]
click at [57, 118] on link "Write From Dictation" at bounding box center [52, 119] width 53 height 13
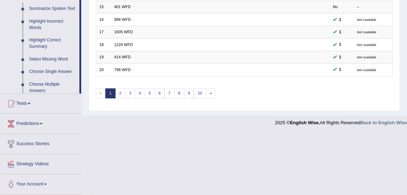
scroll to position [149, 0]
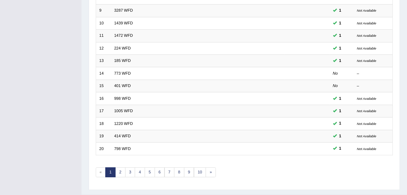
scroll to position [204, 0]
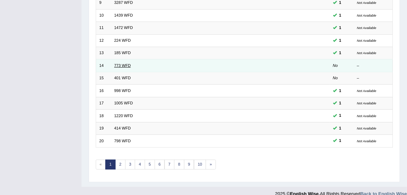
click at [119, 65] on link "773 WFD" at bounding box center [122, 65] width 17 height 4
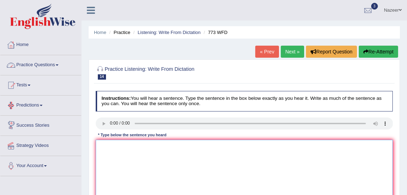
click at [161, 152] on textarea at bounding box center [244, 169] width 297 height 58
click at [149, 150] on textarea "Gravity is exprem" at bounding box center [244, 169] width 297 height 58
click at [180, 146] on textarea "Gravity is extraordianly week and" at bounding box center [244, 169] width 297 height 58
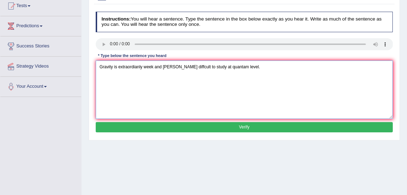
scroll to position [81, 0]
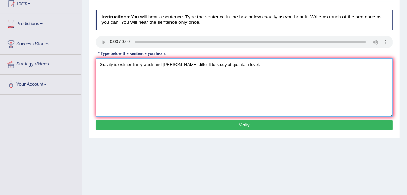
type textarea "Gravity is extraordianly week and nealy diffcult to study at quantam level."
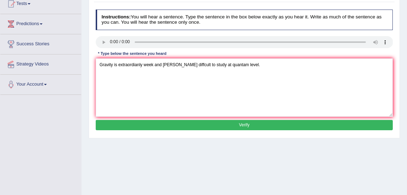
click at [285, 128] on button "Verify" at bounding box center [244, 125] width 297 height 10
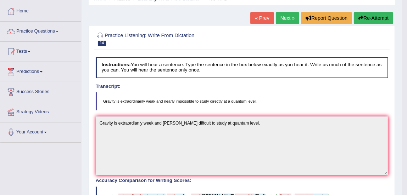
scroll to position [33, 0]
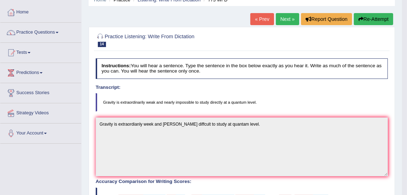
click at [285, 21] on link "Next »" at bounding box center [287, 19] width 23 height 12
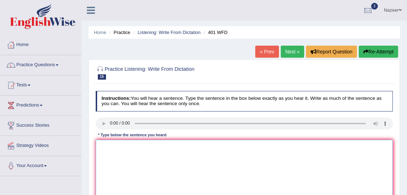
click at [147, 166] on textarea at bounding box center [244, 169] width 297 height 58
click at [126, 161] on textarea at bounding box center [244, 169] width 297 height 58
type textarea "Students leave in the resident level during there term time."
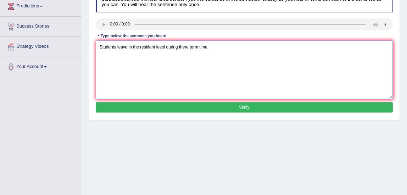
scroll to position [103, 0]
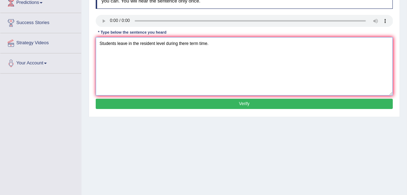
type textarea "Students leave in the resident level during there term time."
click at [298, 108] on button "Verify" at bounding box center [244, 104] width 297 height 10
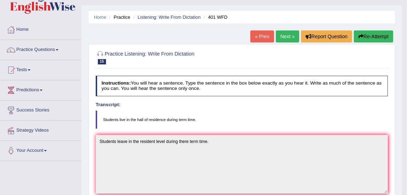
scroll to position [4, 0]
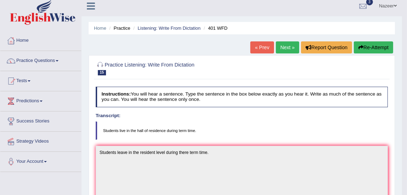
click at [287, 46] on link "Next »" at bounding box center [287, 47] width 23 height 12
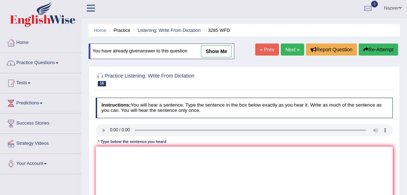
scroll to position [1, 0]
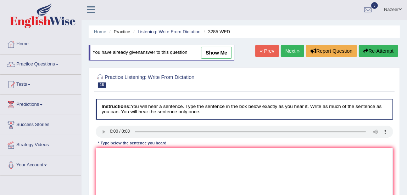
click at [266, 50] on link "« Prev" at bounding box center [266, 51] width 23 height 12
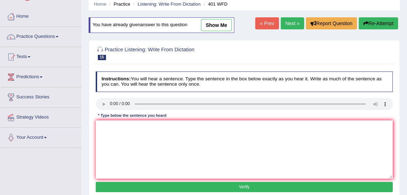
scroll to position [26, 0]
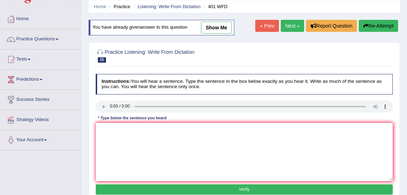
click at [58, 39] on span at bounding box center [57, 39] width 3 height 1
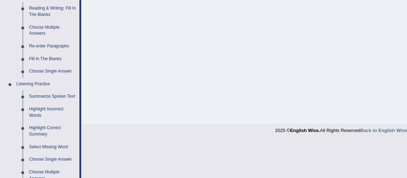
scroll to position [232, 0]
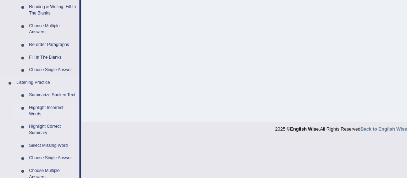
click at [44, 109] on link "Highlight Incorrect Words" at bounding box center [52, 111] width 53 height 19
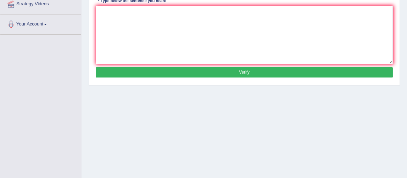
scroll to position [193, 0]
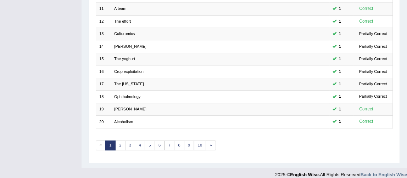
scroll to position [227, 0]
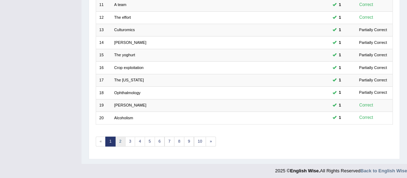
click at [119, 138] on link "2" at bounding box center [120, 142] width 10 height 10
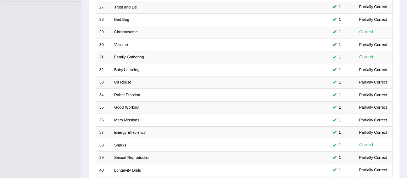
scroll to position [197, 0]
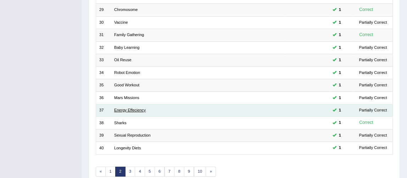
click at [125, 108] on link "Energy Effeciency" at bounding box center [130, 110] width 32 height 4
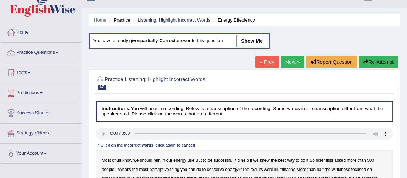
scroll to position [11, 0]
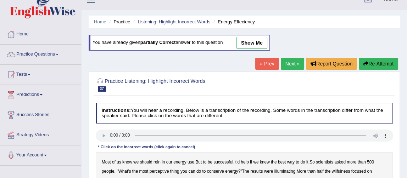
click at [248, 41] on link "show me" at bounding box center [251, 43] width 31 height 12
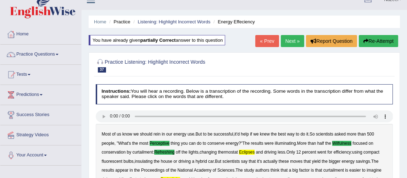
click at [26, 36] on link "Home" at bounding box center [40, 33] width 81 height 18
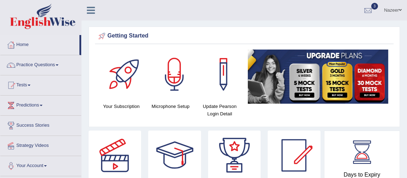
click at [25, 45] on link "Home" at bounding box center [39, 44] width 79 height 18
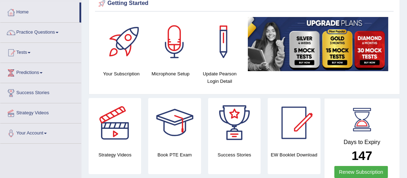
scroll to position [32, 0]
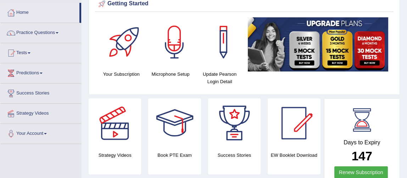
click at [39, 35] on link "Practice Questions" at bounding box center [40, 32] width 81 height 18
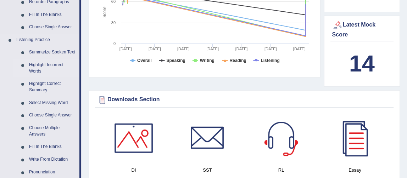
click at [44, 64] on link "Highlight Incorrect Words" at bounding box center [52, 68] width 53 height 19
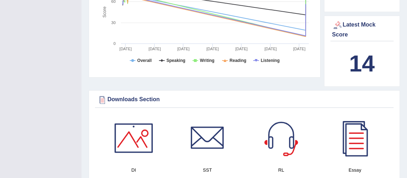
scroll to position [96, 0]
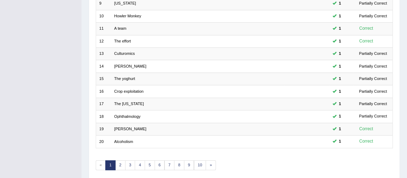
scroll to position [207, 0]
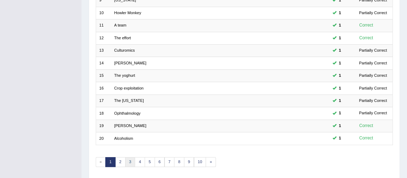
click at [129, 159] on link "3" at bounding box center [130, 162] width 10 height 10
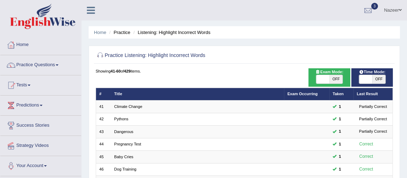
scroll to position [1, 0]
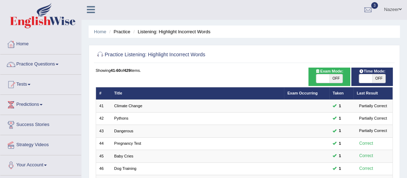
click at [51, 61] on link "Practice Questions" at bounding box center [40, 64] width 81 height 18
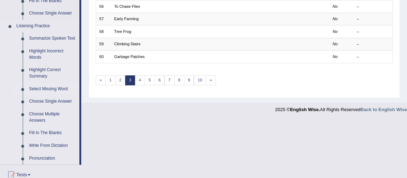
click at [52, 90] on link "Select Missing Word" at bounding box center [52, 89] width 53 height 13
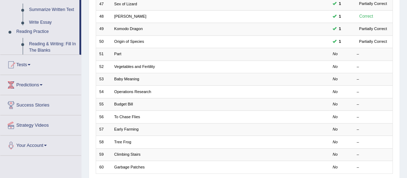
scroll to position [227, 0]
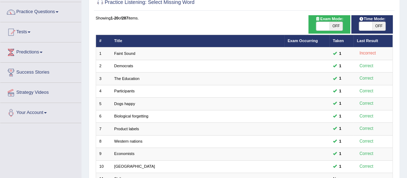
scroll to position [58, 0]
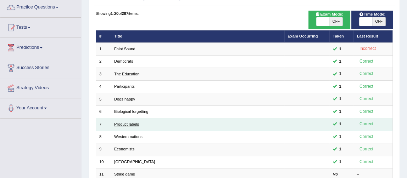
click at [126, 123] on link "Product labels" at bounding box center [126, 124] width 25 height 4
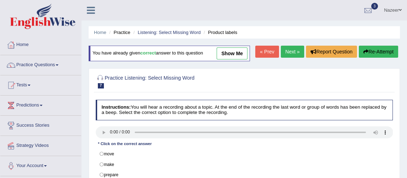
click at [49, 66] on link "Practice Questions" at bounding box center [40, 64] width 81 height 18
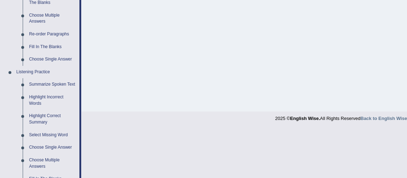
scroll to position [242, 0]
click at [58, 136] on link "Select Missing Word" at bounding box center [52, 136] width 53 height 13
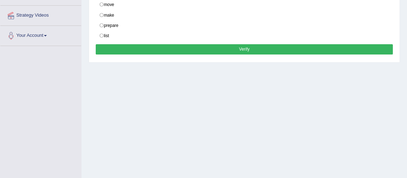
scroll to position [103, 0]
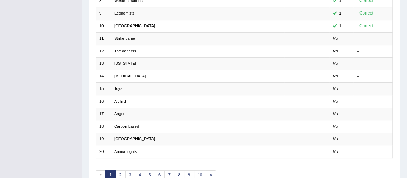
scroll to position [227, 0]
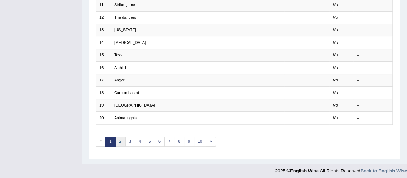
click at [119, 138] on link "2" at bounding box center [120, 142] width 10 height 10
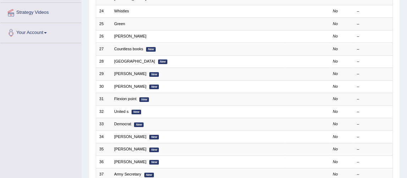
scroll to position [134, 0]
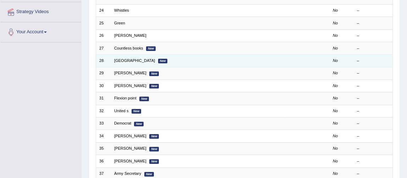
click at [140, 55] on td "Bern New" at bounding box center [197, 61] width 173 height 12
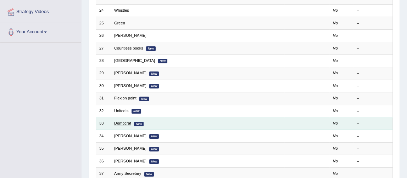
click at [121, 123] on link "Democrat" at bounding box center [122, 123] width 17 height 4
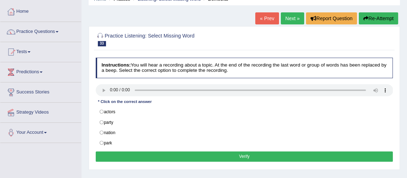
scroll to position [34, 0]
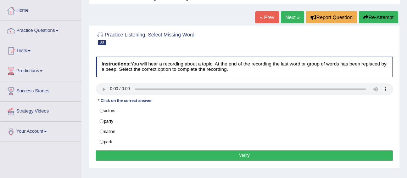
click at [38, 27] on link "Practice Questions" at bounding box center [40, 30] width 81 height 18
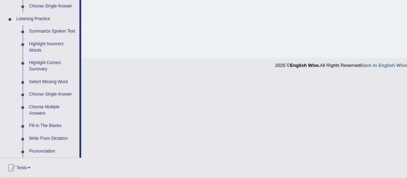
scroll to position [303, 0]
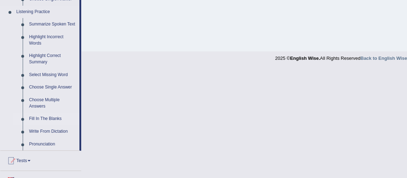
click at [47, 118] on link "Fill In The Blanks" at bounding box center [52, 119] width 53 height 13
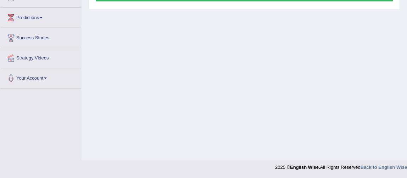
scroll to position [193, 0]
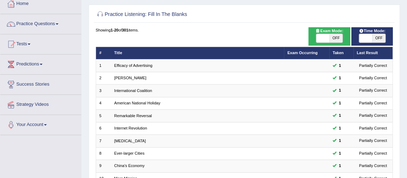
scroll to position [26, 0]
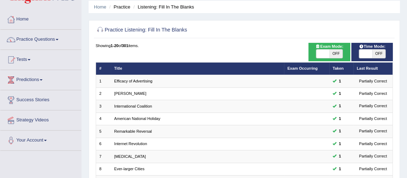
click at [47, 40] on link "Practice Questions" at bounding box center [40, 39] width 81 height 18
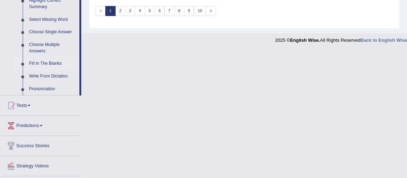
scroll to position [359, 0]
click at [47, 75] on link "Write From Dictation" at bounding box center [52, 75] width 53 height 13
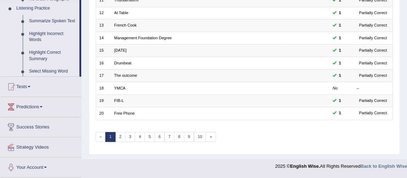
scroll to position [79, 0]
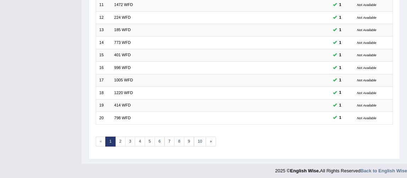
scroll to position [227, 0]
click at [119, 138] on link "2" at bounding box center [120, 142] width 10 height 10
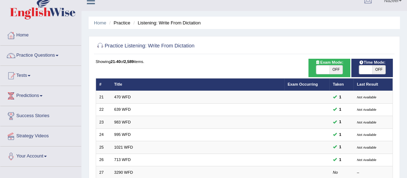
scroll to position [9, 0]
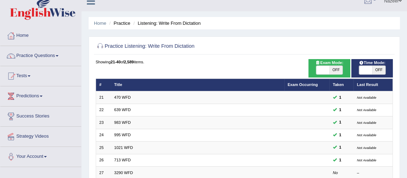
click at [50, 55] on link "Practice Questions" at bounding box center [40, 55] width 81 height 18
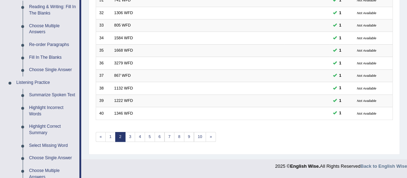
scroll to position [233, 0]
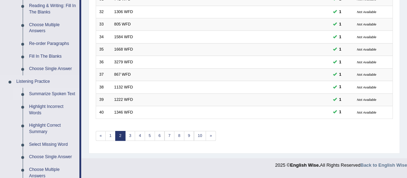
click at [58, 94] on link "Summarize Spoken Text" at bounding box center [52, 94] width 53 height 13
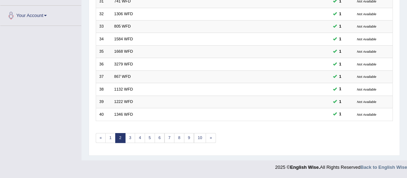
scroll to position [158, 0]
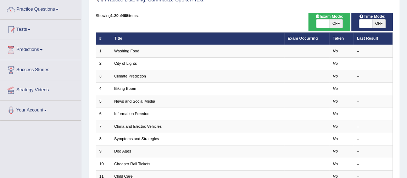
scroll to position [56, 0]
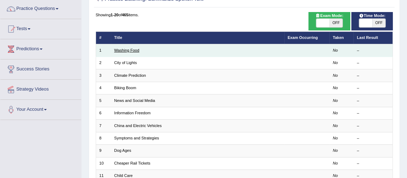
click at [126, 51] on link "Washing Food" at bounding box center [126, 50] width 25 height 4
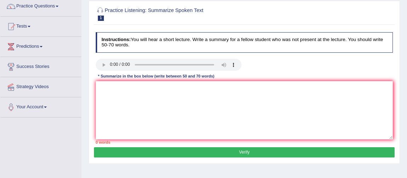
scroll to position [53, 0]
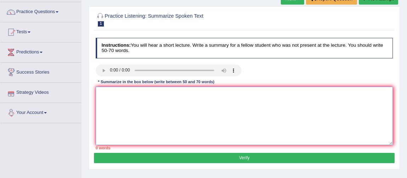
click at [128, 105] on textarea at bounding box center [244, 116] width 297 height 58
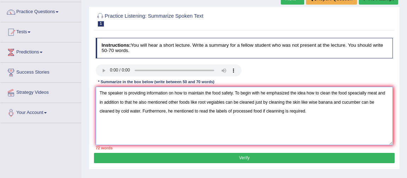
click at [307, 92] on textarea "The speaker is providing information on how to maintain the food safety. To beg…" at bounding box center [244, 116] width 297 height 58
click at [373, 94] on textarea "The speaker is providing information on how to maintain the food safety. To beg…" at bounding box center [244, 116] width 297 height 58
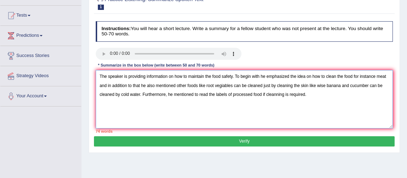
scroll to position [68, 0]
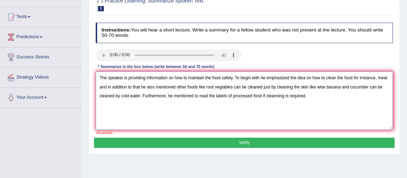
click at [130, 85] on textarea "The speaker is providing information on how to maintain the food safety. To beg…" at bounding box center [244, 101] width 297 height 58
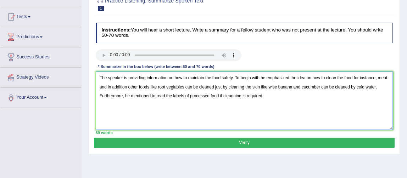
click at [389, 78] on textarea "The speaker is providing information on how to maintain the food safety. To beg…" at bounding box center [244, 101] width 297 height 58
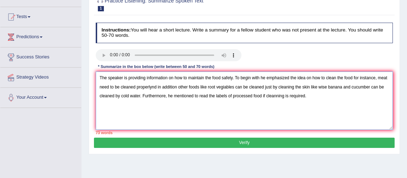
click at [312, 96] on textarea "The speaker is providing information on how to maintain the food safety. To beg…" at bounding box center [244, 101] width 297 height 58
click at [168, 96] on textarea "The speaker is providing information on how to maintain the food safety. To beg…" at bounding box center [244, 101] width 297 height 58
drag, startPoint x: 362, startPoint y: 95, endPoint x: 266, endPoint y: 113, distance: 97.6
click at [266, 113] on textarea "The speaker is providing information on how to maintain the food safety. To beg…" at bounding box center [244, 101] width 297 height 58
click at [355, 97] on textarea "The speaker is providing information on how to maintain the food safety. To beg…" at bounding box center [244, 101] width 297 height 58
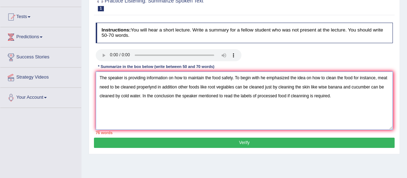
click at [155, 85] on textarea "The speaker is providing information on how to maintain the food safety. To beg…" at bounding box center [244, 101] width 297 height 58
click at [173, 88] on textarea "The speaker is providing information on how to maintain the food safety. To beg…" at bounding box center [244, 101] width 297 height 58
click at [290, 78] on textarea "The speaker is providing information on how to maintain the food safety. To beg…" at bounding box center [244, 101] width 297 height 58
click at [265, 78] on textarea "The speaker is providing information on how to maintain the food safety. To beg…" at bounding box center [244, 101] width 297 height 58
click at [136, 87] on textarea "The speaker is providing information on how to maintain the food safety. To beg…" at bounding box center [244, 101] width 297 height 58
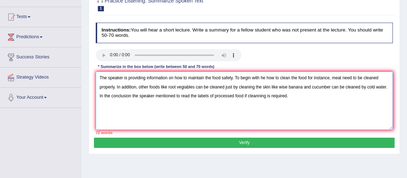
click at [266, 77] on textarea "The speaker is providing information on how to maintain the food safety. To beg…" at bounding box center [244, 101] width 297 height 58
click at [311, 95] on textarea "The speaker is providing information on how to maintain the food safety. To beg…" at bounding box center [244, 101] width 297 height 58
click at [155, 95] on textarea "The speaker is providing information on how to maintain the food safety. To beg…" at bounding box center [244, 101] width 297 height 58
click at [211, 77] on textarea "The speaker is providing information on how to maintain the food safety. To beg…" at bounding box center [244, 101] width 297 height 58
click at [243, 78] on textarea "The speaker is providing information on how to maintain food safety. To begin w…" at bounding box center [244, 101] width 297 height 58
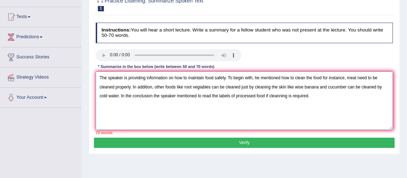
click at [320, 77] on textarea "The speaker is providing information on how to maintain food safety. To begin w…" at bounding box center [244, 101] width 297 height 58
click at [366, 77] on textarea "The speaker is providing information on how to maintain food safety. To begin w…" at bounding box center [244, 101] width 297 height 58
click at [346, 77] on textarea "The speaker is providing information on how to maintain food safety. To begin w…" at bounding box center [244, 101] width 297 height 58
click at [153, 88] on textarea "The speaker is providing information on how to maintain food safety. To begin w…" at bounding box center [244, 101] width 297 height 58
click at [199, 87] on textarea "The speaker is providing information on how to maintain food safety. To begin w…" at bounding box center [244, 101] width 297 height 58
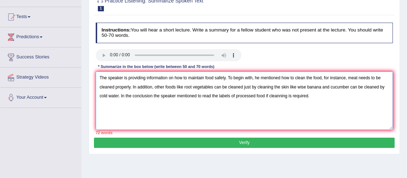
click at [288, 85] on textarea "The speaker is providing information on how to maintain food safety. To begin w…" at bounding box center [244, 101] width 297 height 58
click at [297, 86] on textarea "The speaker is providing information on how to maintain food safety. To begin w…" at bounding box center [244, 101] width 297 height 58
click at [376, 86] on textarea "The speaker is providing information on how to maintain food safety. To begin w…" at bounding box center [244, 101] width 297 height 58
click at [270, 95] on textarea "The speaker is providing information on how to maintain food safety. To begin w…" at bounding box center [244, 101] width 297 height 58
click at [150, 95] on textarea "The speaker is providing information on how to maintain food safety. To begin w…" at bounding box center [244, 101] width 297 height 58
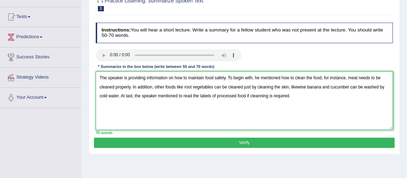
click at [245, 96] on textarea "The speaker is providing information on how to maintain food safety. To begin w…" at bounding box center [244, 101] width 297 height 58
click at [261, 96] on textarea "The speaker is providing information on how to maintain food safety. To begin w…" at bounding box center [244, 101] width 297 height 58
type textarea "The speaker is providing information on how to maintain food safety. To begin w…"
click at [270, 142] on button "Verify" at bounding box center [244, 143] width 300 height 10
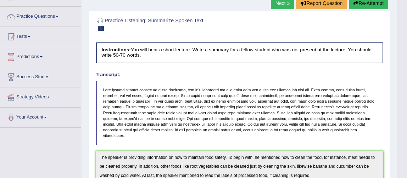
scroll to position [49, 0]
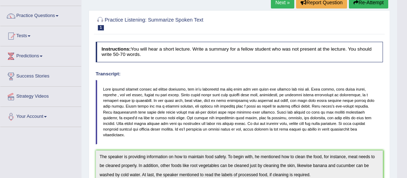
click at [39, 22] on link "Practice Questions" at bounding box center [40, 15] width 81 height 18
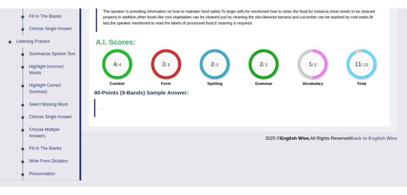
scroll to position [282, 0]
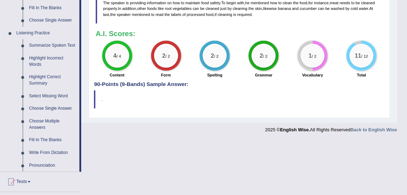
drag, startPoint x: 143, startPoint y: 147, endPoint x: 173, endPoint y: 180, distance: 44.9
